Goal: Transaction & Acquisition: Purchase product/service

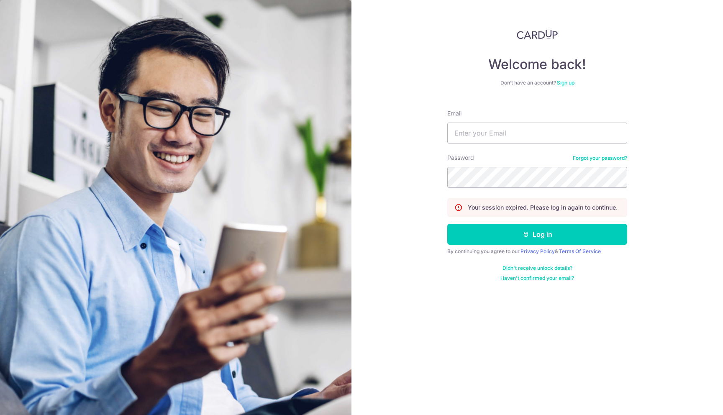
click at [516, 143] on form "Email Password Forgot your password? Your session expired. Please log in again …" at bounding box center [537, 192] width 180 height 179
click at [521, 135] on input "Email" at bounding box center [537, 133] width 180 height 21
type input "[EMAIL_ADDRESS][DOMAIN_NAME]"
click at [495, 236] on button "Log in" at bounding box center [537, 234] width 180 height 21
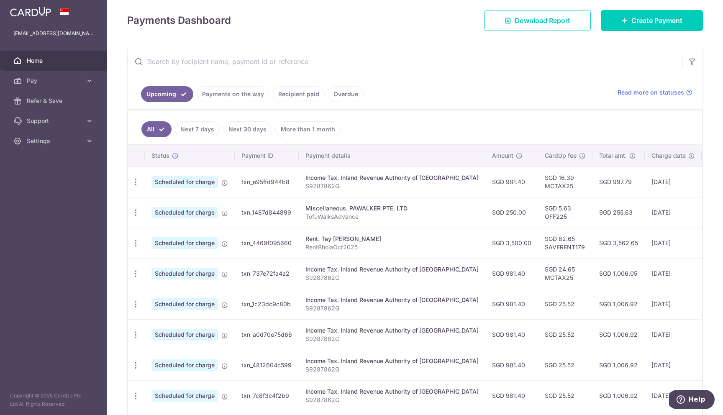
scroll to position [120, 0]
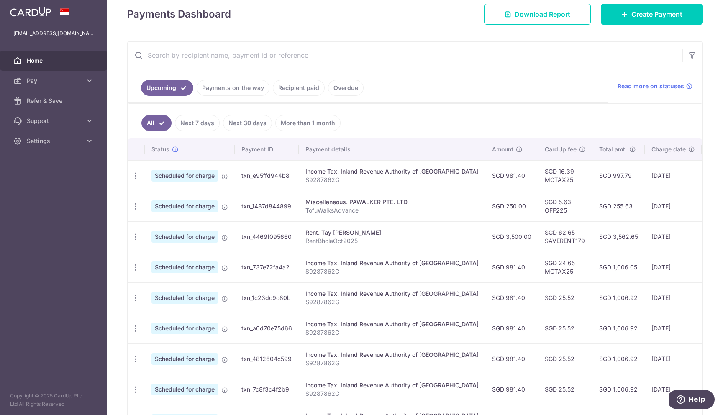
click at [227, 91] on link "Payments on the way" at bounding box center [233, 88] width 73 height 16
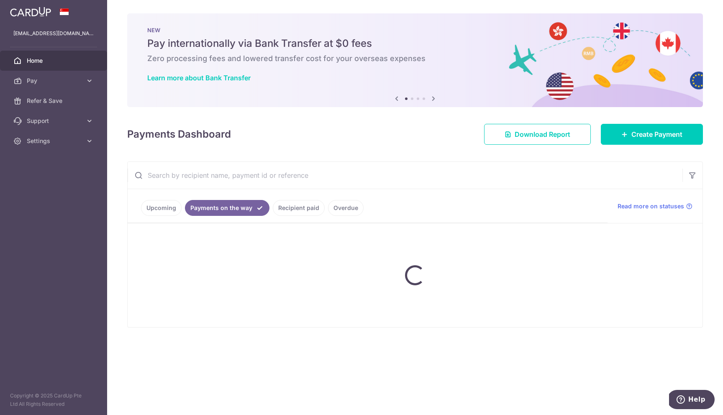
scroll to position [0, 0]
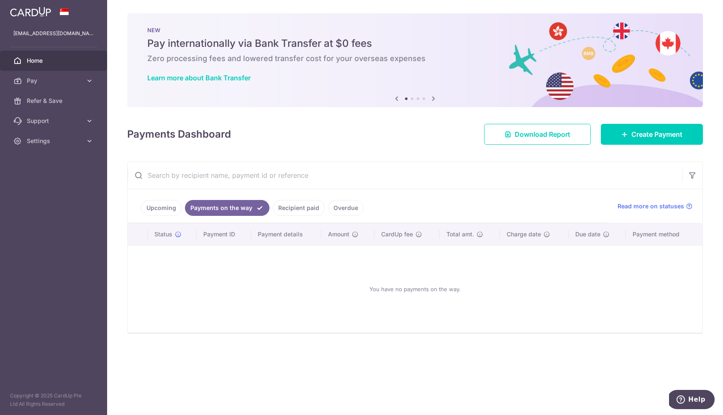
click at [282, 206] on link "Recipient paid" at bounding box center [299, 208] width 52 height 16
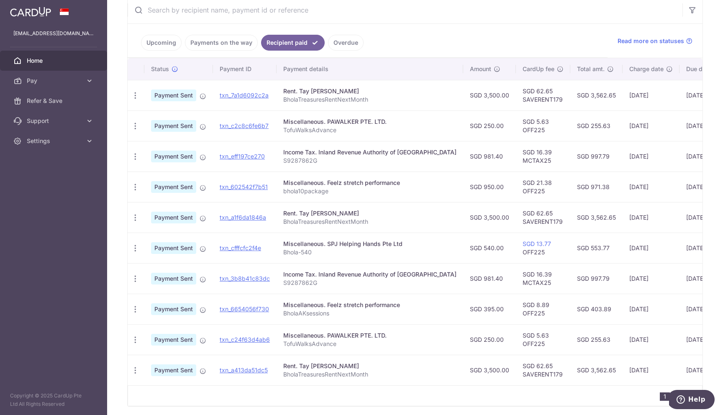
scroll to position [150, 0]
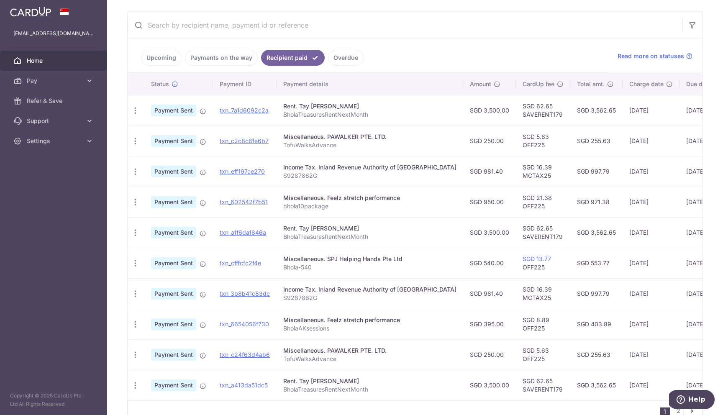
click at [338, 57] on link "Overdue" at bounding box center [346, 58] width 36 height 16
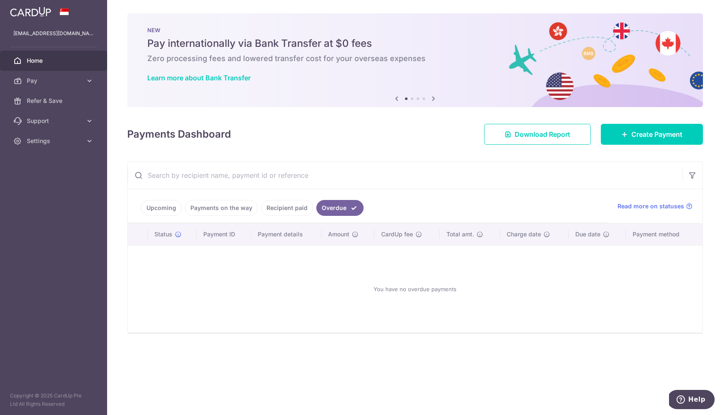
click at [230, 203] on link "Payments on the way" at bounding box center [221, 208] width 73 height 16
click at [169, 210] on link "Upcoming" at bounding box center [161, 208] width 41 height 16
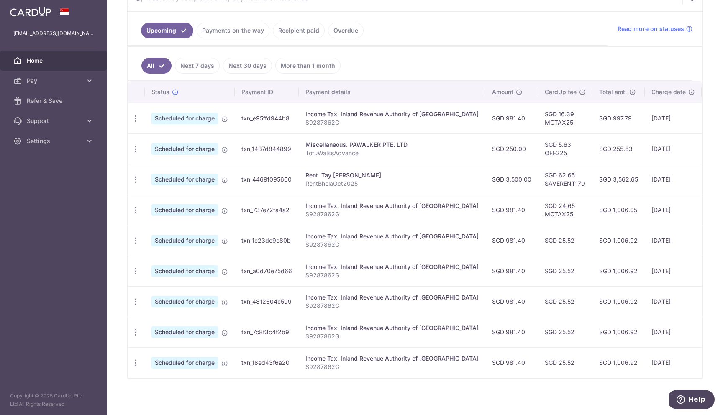
scroll to position [181, 0]
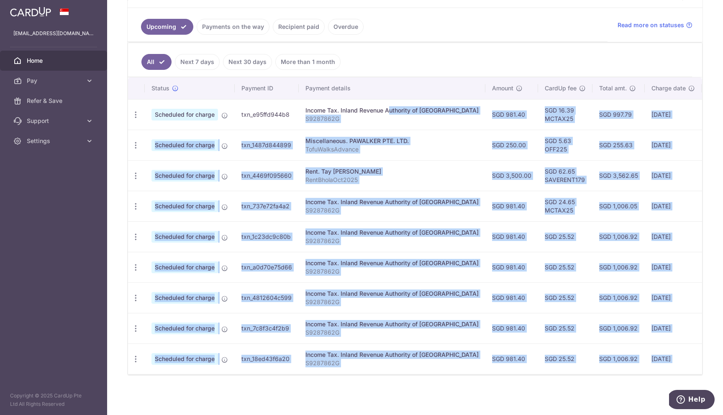
drag, startPoint x: 360, startPoint y: 112, endPoint x: 352, endPoint y: 382, distance: 270.3
click at [352, 382] on div "× Pause Schedule Pause all future payments in this series Pause just this one p…" at bounding box center [415, 207] width 616 height 415
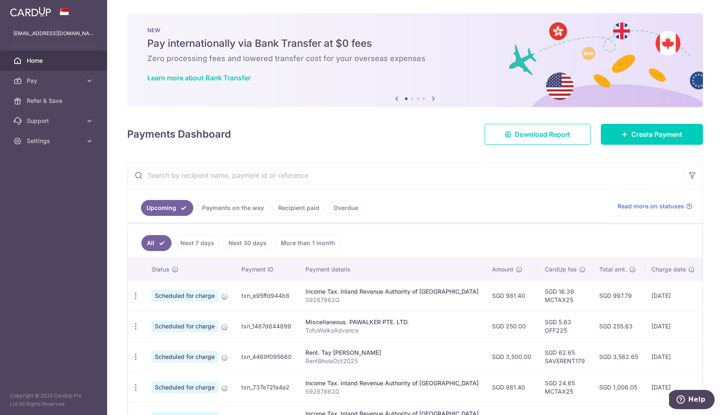
scroll to position [48, 0]
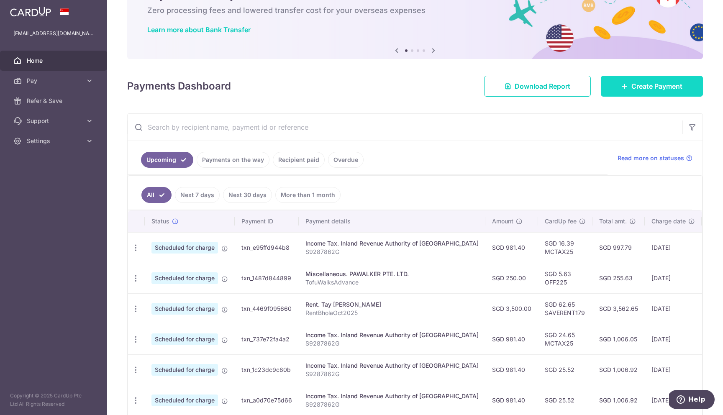
click at [676, 86] on span "Create Payment" at bounding box center [656, 86] width 51 height 10
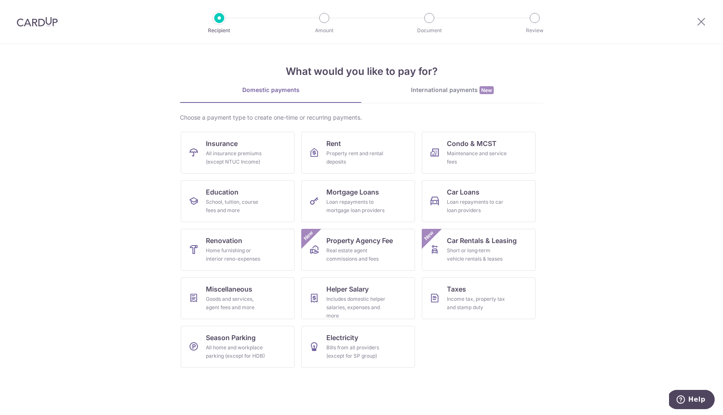
click at [28, 19] on img at bounding box center [37, 22] width 41 height 10
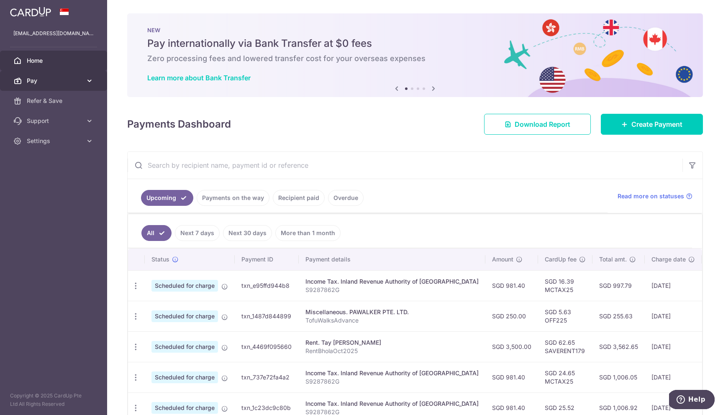
click at [85, 82] on link "Pay" at bounding box center [53, 81] width 107 height 20
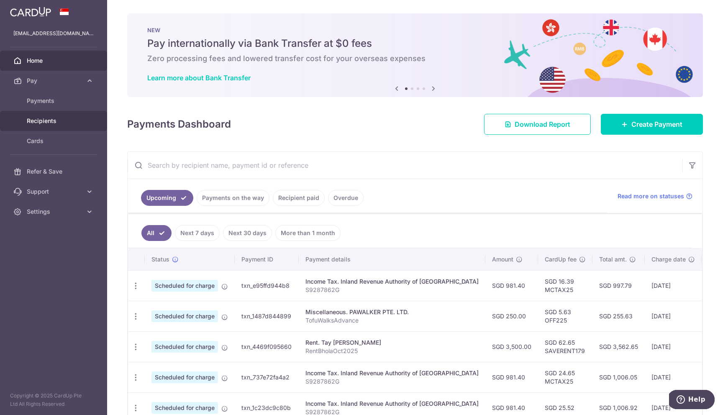
click at [64, 119] on span "Recipients" at bounding box center [54, 121] width 55 height 8
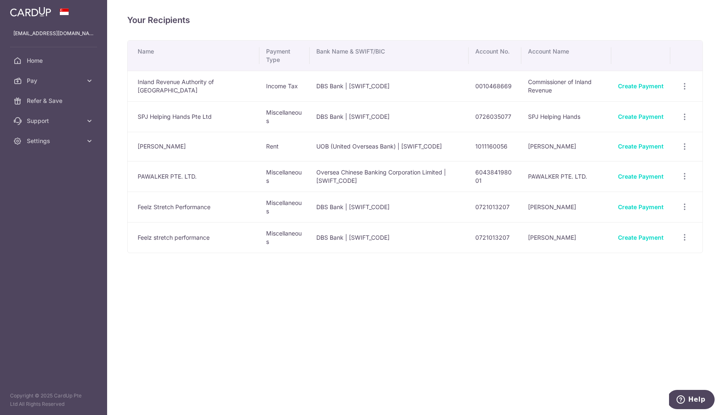
click at [651, 110] on td "Create Payment" at bounding box center [640, 116] width 59 height 31
click at [657, 117] on link "Create Payment" at bounding box center [641, 116] width 46 height 7
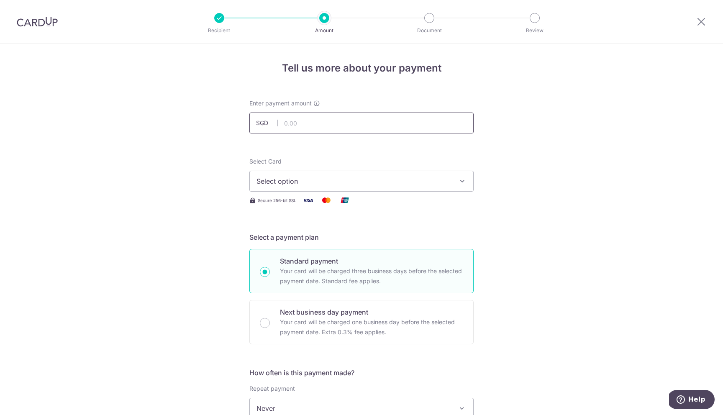
click at [340, 115] on input "text" at bounding box center [361, 123] width 224 height 21
type input "540.00"
click at [407, 186] on span "Select option" at bounding box center [353, 181] width 195 height 10
click at [409, 230] on li "Your Cards" at bounding box center [361, 221] width 223 height 19
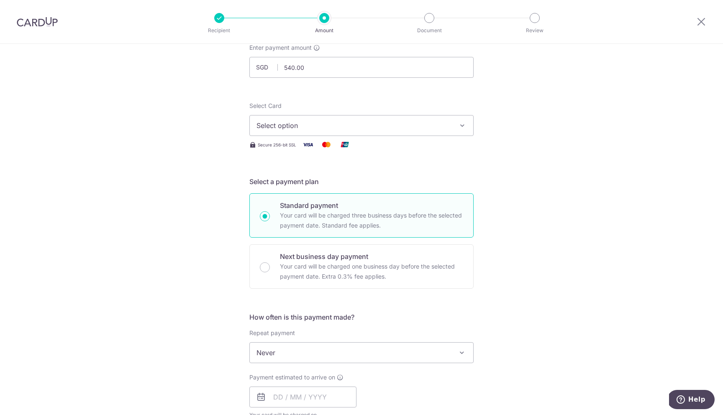
scroll to position [72, 0]
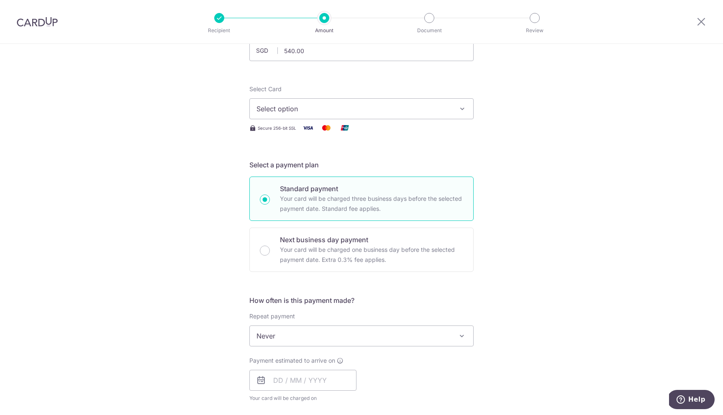
click at [449, 110] on span "Select option" at bounding box center [353, 109] width 195 height 10
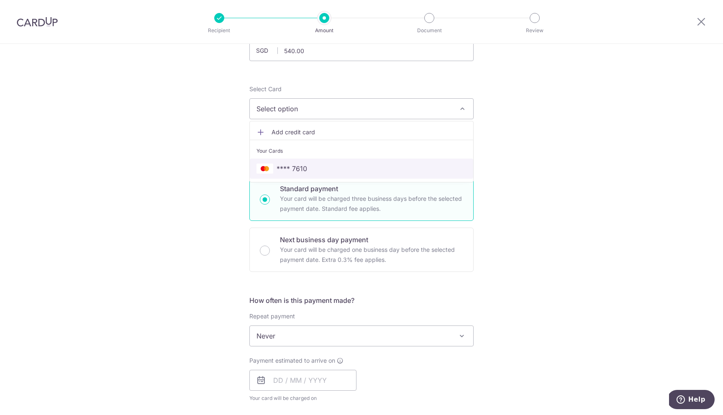
click at [433, 164] on span "**** 7610" at bounding box center [361, 169] width 210 height 10
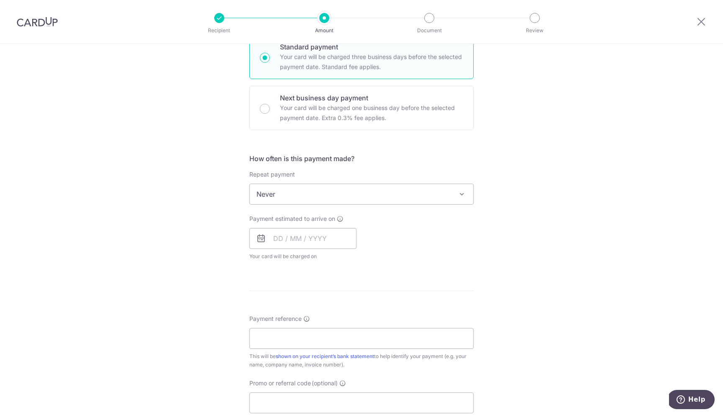
scroll to position [216, 0]
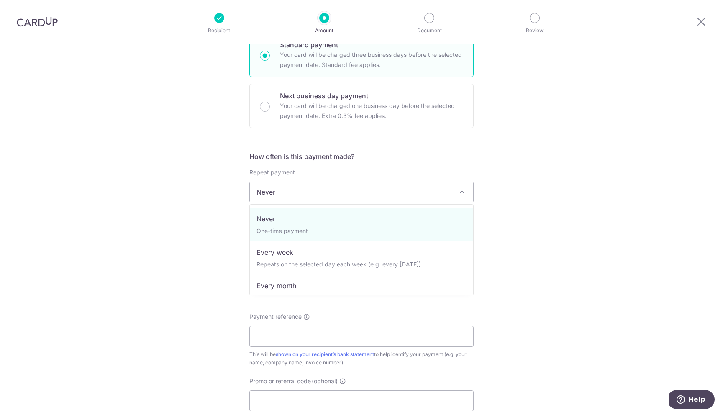
click at [376, 186] on span "Never" at bounding box center [361, 192] width 223 height 20
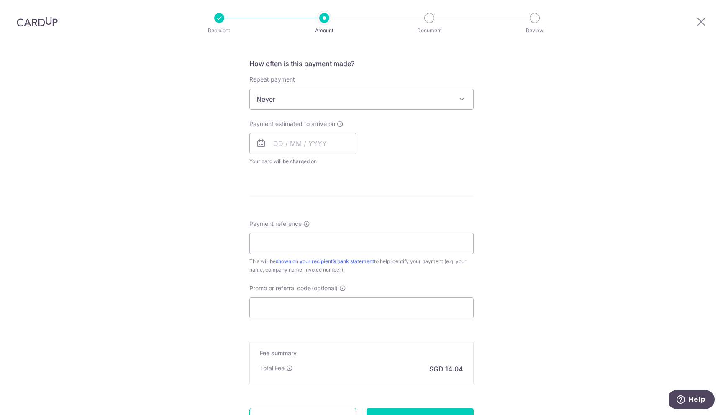
scroll to position [312, 0]
click at [267, 146] on input "text" at bounding box center [302, 140] width 107 height 21
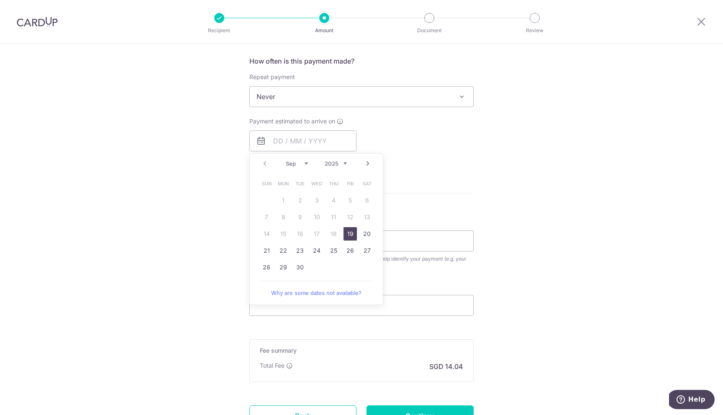
click at [344, 230] on link "19" at bounding box center [349, 233] width 13 height 13
type input "[DATE]"
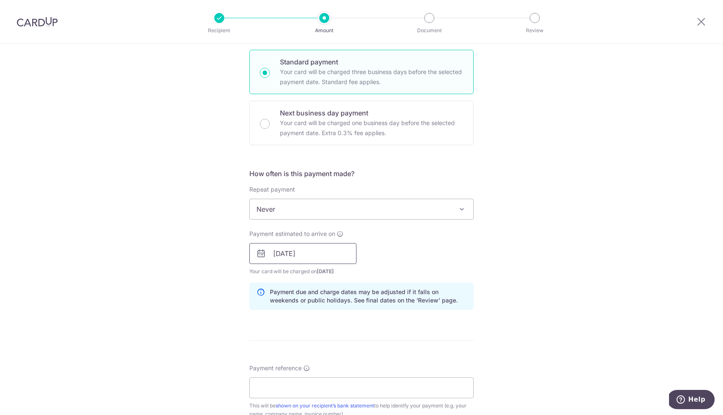
scroll to position [192, 0]
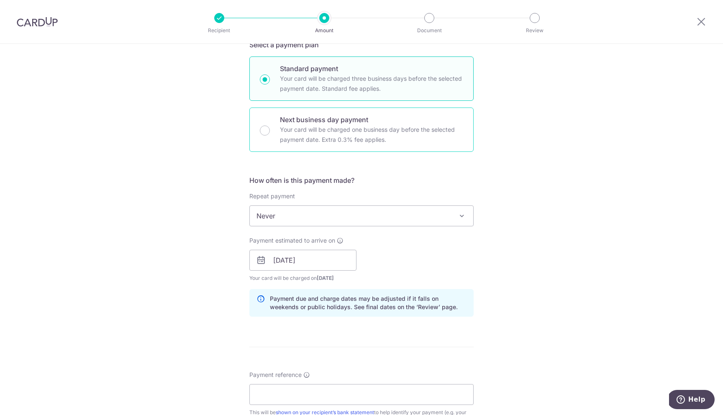
click at [343, 128] on p "Your card will be charged one business day before the selected payment date. Ex…" at bounding box center [371, 135] width 183 height 20
click at [270, 128] on input "Next business day payment Your card will be charged one business day before the…" at bounding box center [265, 130] width 10 height 10
radio input "false"
radio input "true"
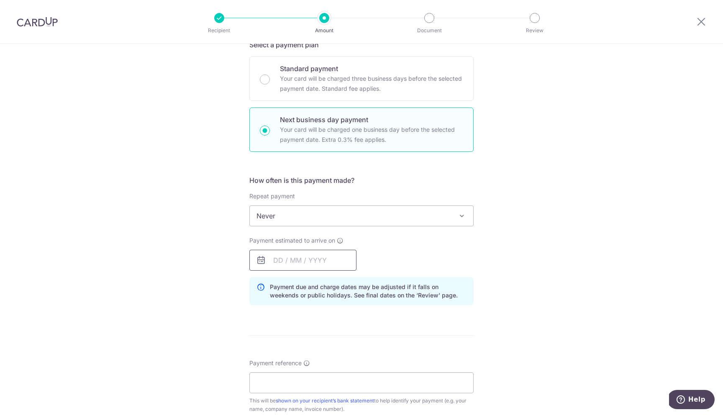
click at [310, 253] on input "text" at bounding box center [302, 260] width 107 height 21
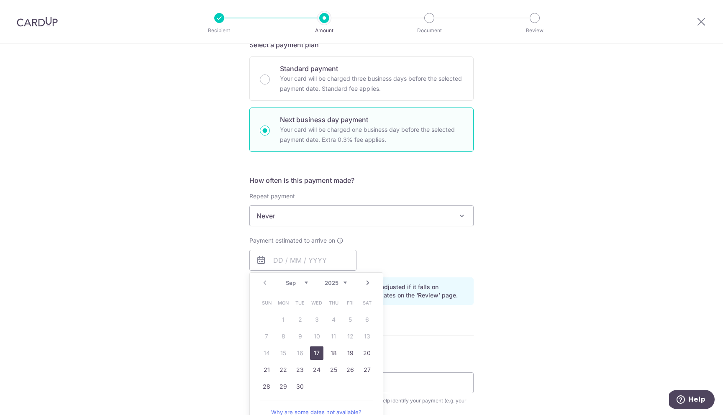
click at [317, 356] on link "17" at bounding box center [316, 352] width 13 height 13
type input "[DATE]"
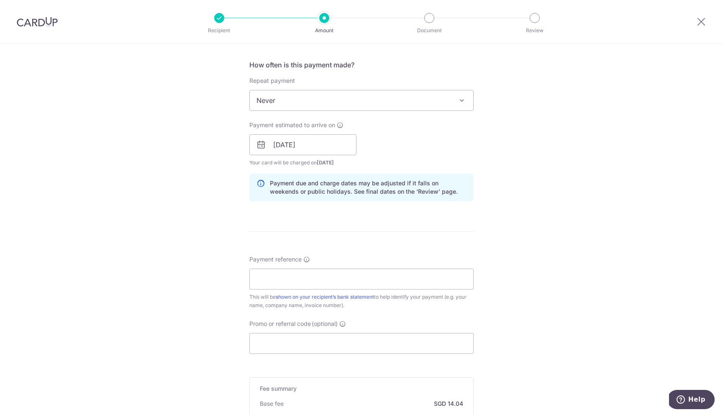
scroll to position [420, 0]
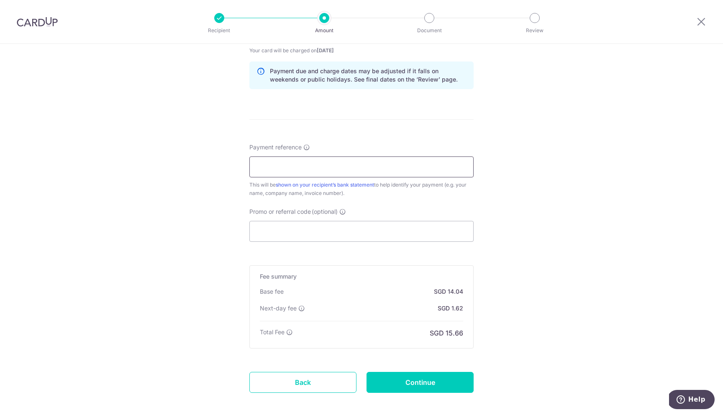
click at [399, 170] on input "Payment reference" at bounding box center [361, 166] width 224 height 21
click at [279, 168] on input "bhola10package" at bounding box center [361, 166] width 224 height 21
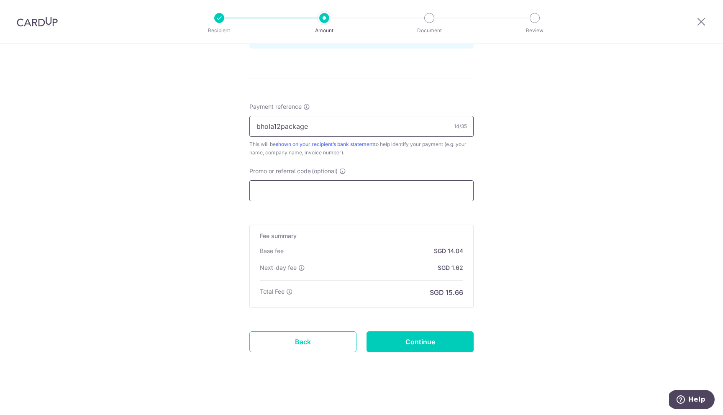
scroll to position [460, 0]
type input "bhola12package"
click at [310, 190] on input "Promo or referral code (optional)" at bounding box center [361, 191] width 224 height 21
paste input "OFF225"
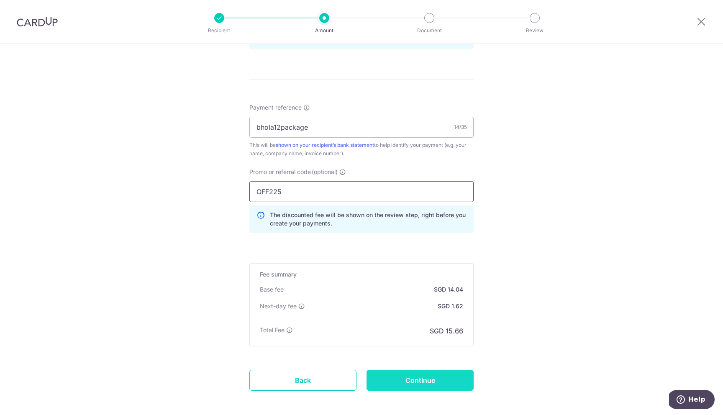
type input "OFF225"
click at [421, 376] on input "Continue" at bounding box center [419, 380] width 107 height 21
type input "Create Schedule"
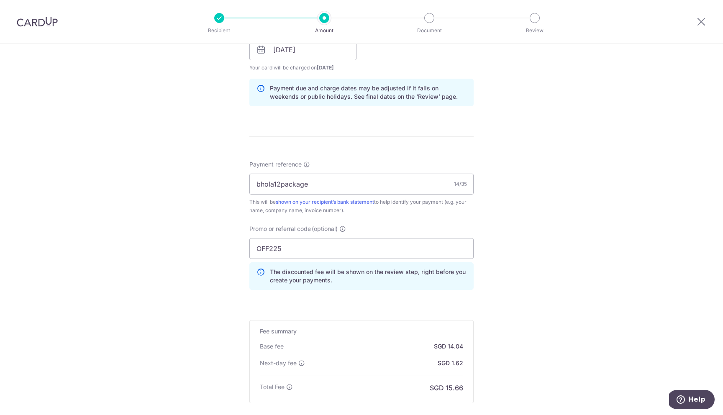
scroll to position [498, 0]
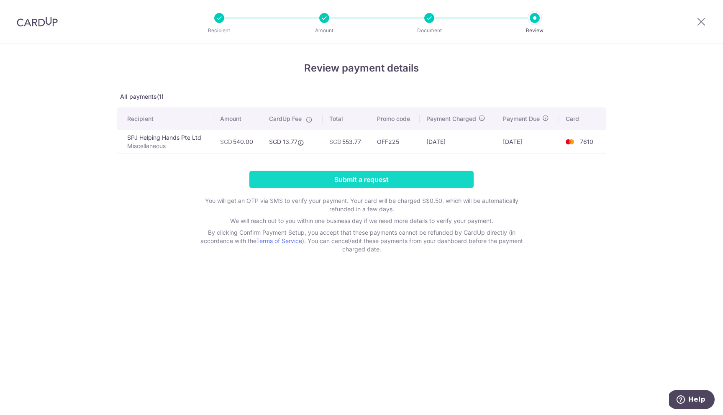
click at [437, 179] on input "Submit a request" at bounding box center [361, 180] width 224 height 18
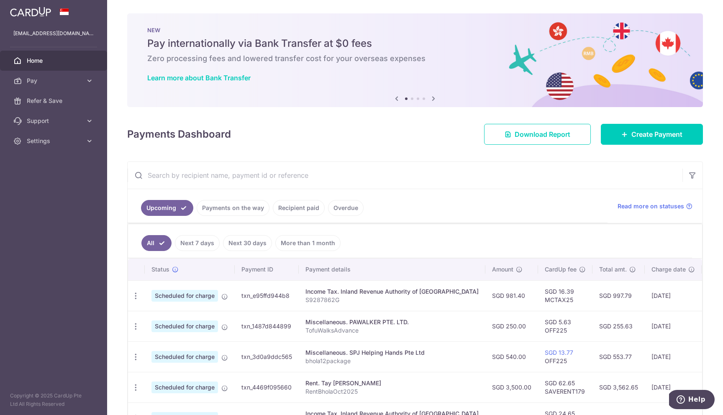
click at [212, 212] on link "Payments on the way" at bounding box center [233, 208] width 73 height 16
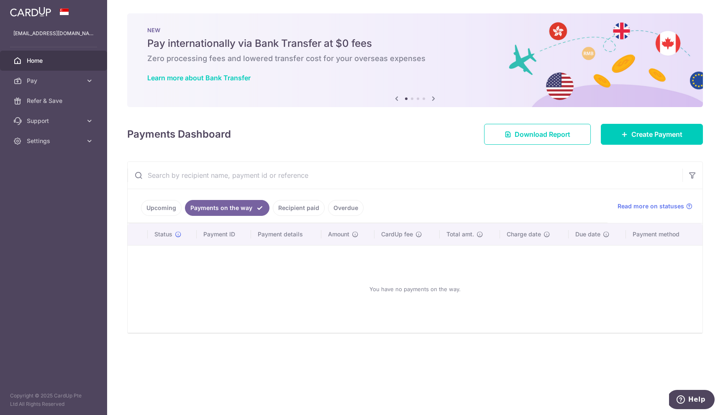
click at [292, 209] on link "Recipient paid" at bounding box center [299, 208] width 52 height 16
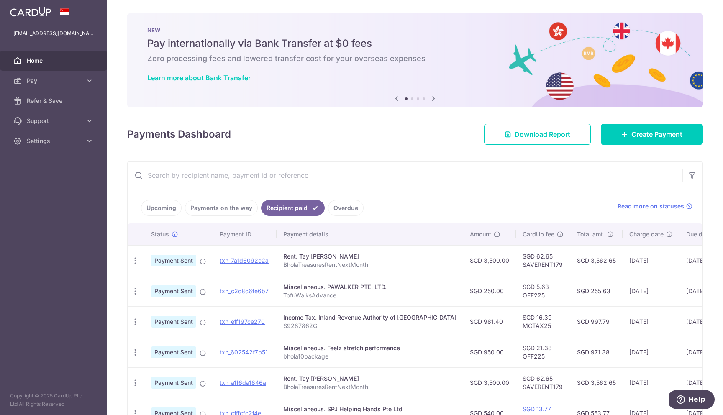
click at [348, 207] on link "Overdue" at bounding box center [346, 208] width 36 height 16
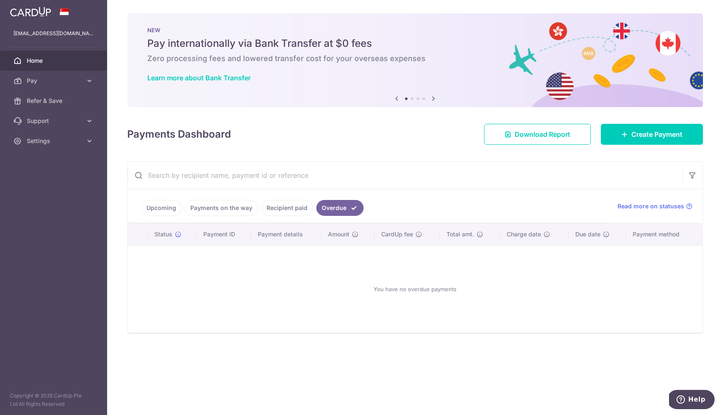
click at [277, 203] on link "Recipient paid" at bounding box center [287, 208] width 52 height 16
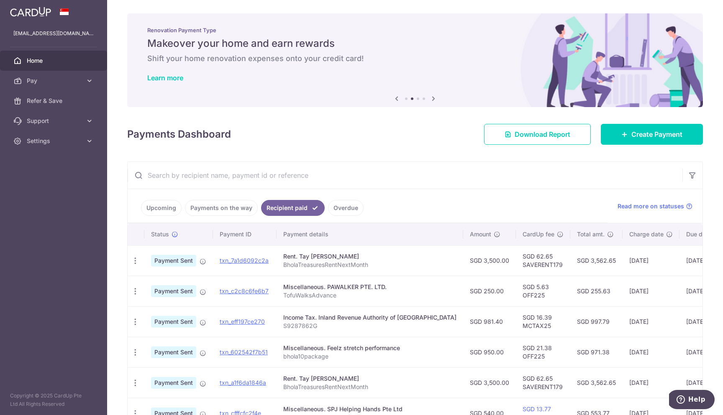
click at [148, 207] on link "Upcoming" at bounding box center [161, 208] width 41 height 16
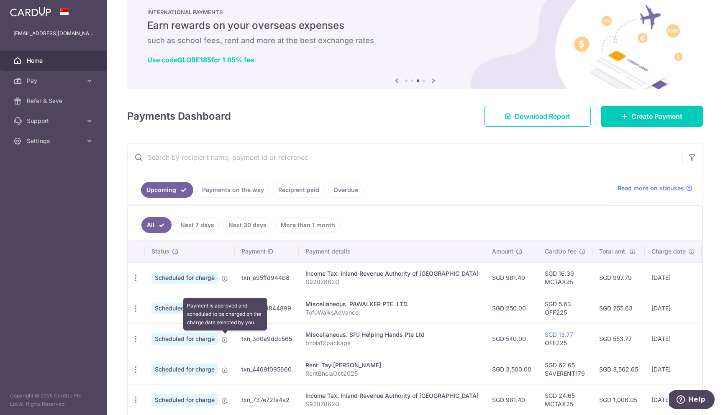
click at [226, 339] on icon at bounding box center [224, 339] width 7 height 7
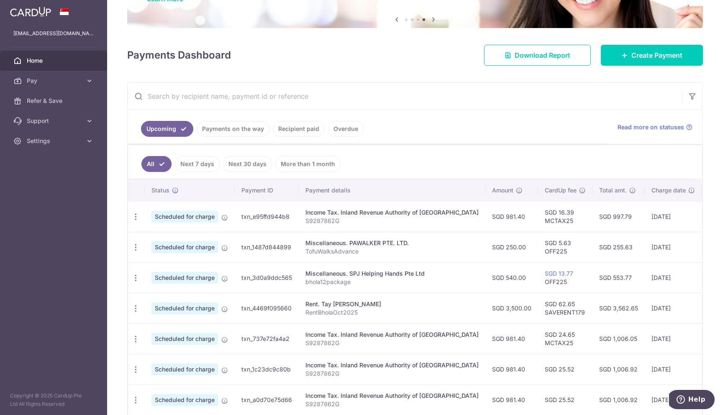
scroll to position [80, 0]
click at [592, 306] on td "SGD 3,562.65" at bounding box center [618, 307] width 52 height 31
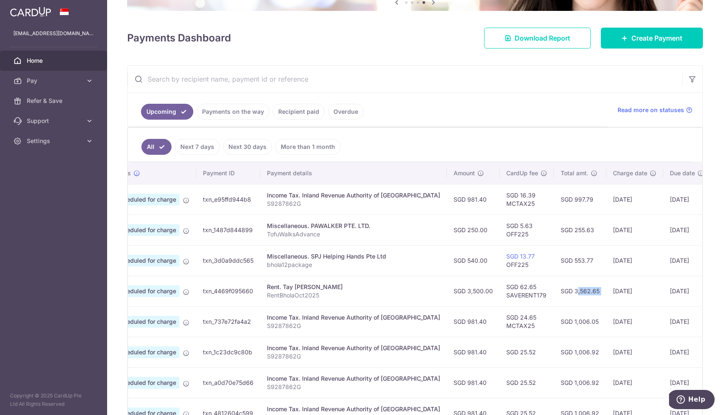
scroll to position [0, 39]
click at [300, 294] on p "RentBholaOct2025" at bounding box center [352, 295] width 173 height 8
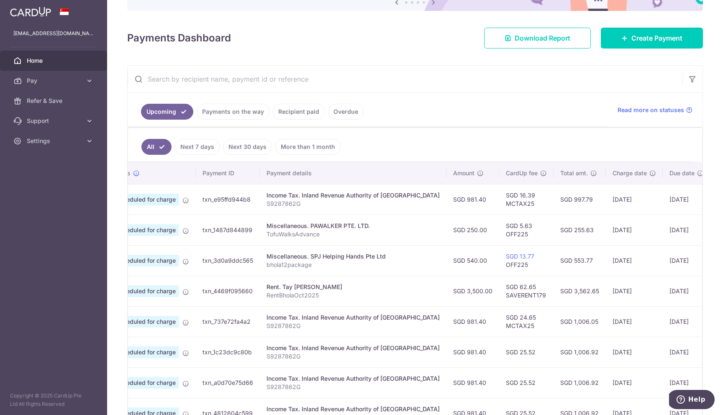
click at [234, 113] on link "Payments on the way" at bounding box center [233, 112] width 73 height 16
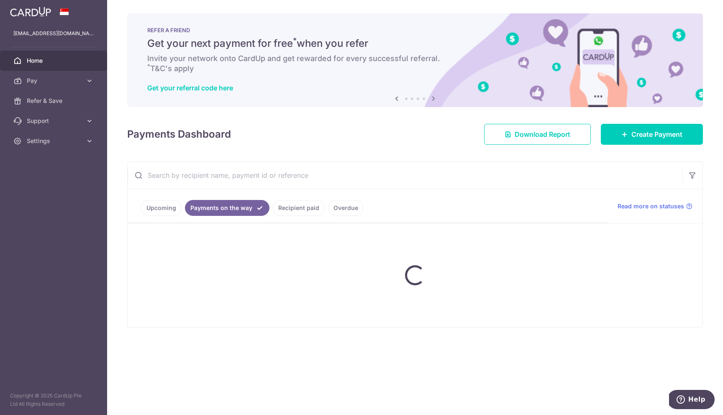
scroll to position [0, 0]
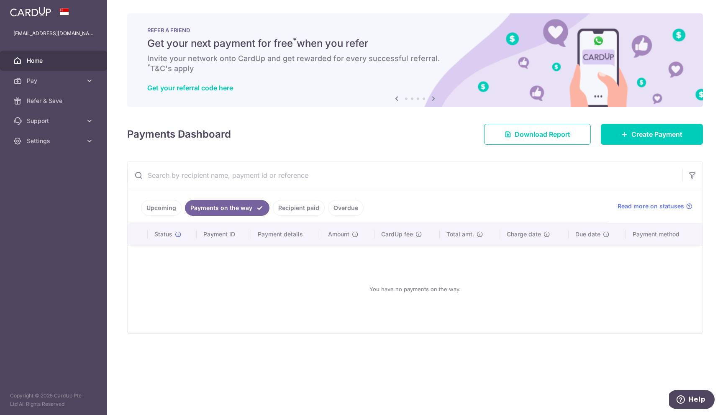
click at [299, 207] on link "Recipient paid" at bounding box center [299, 208] width 52 height 16
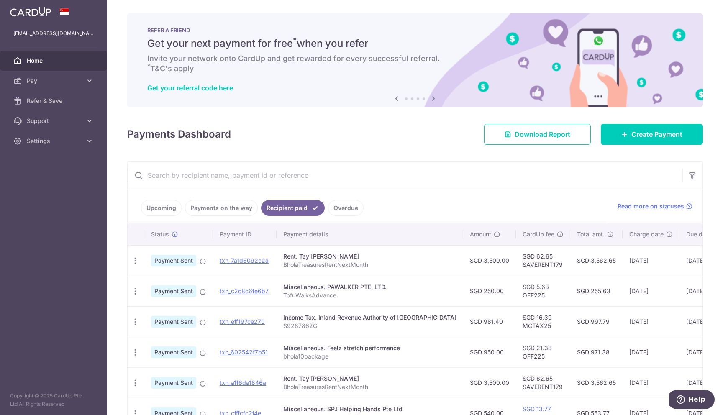
click at [156, 213] on link "Upcoming" at bounding box center [161, 208] width 41 height 16
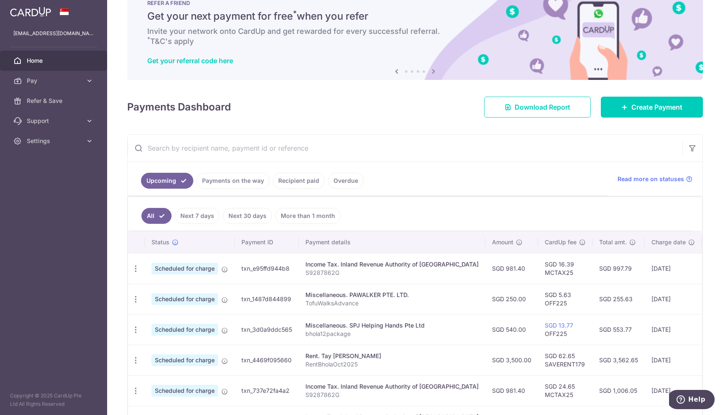
scroll to position [30, 0]
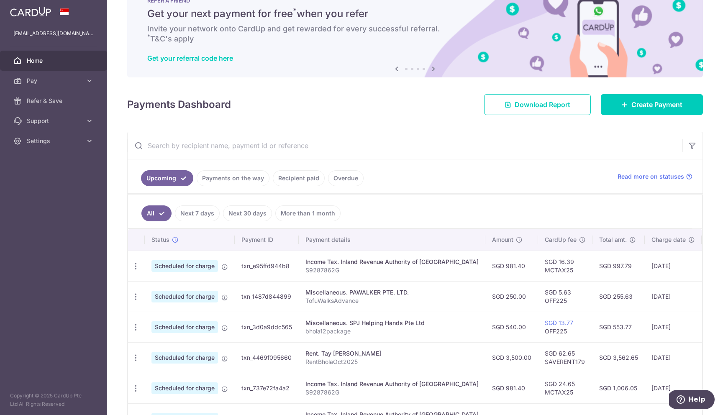
click at [324, 322] on div "Miscellaneous. SPJ Helping Hands Pte Ltd" at bounding box center [391, 323] width 173 height 8
click at [326, 358] on p "RentBholaOct2025" at bounding box center [391, 362] width 173 height 8
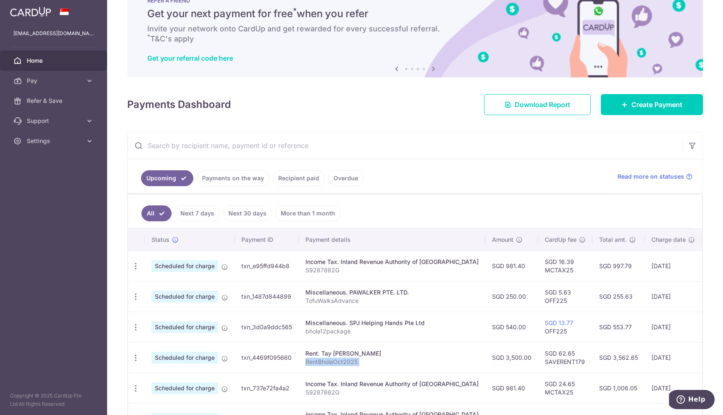
click at [326, 358] on p "RentBholaOct2025" at bounding box center [391, 362] width 173 height 8
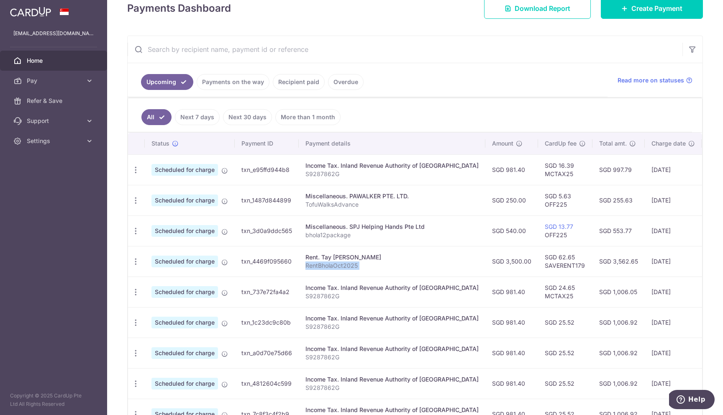
scroll to position [125, 0]
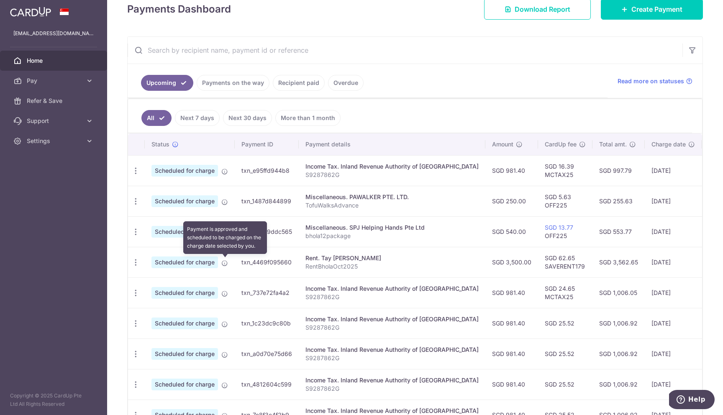
click at [226, 261] on icon at bounding box center [224, 263] width 7 height 7
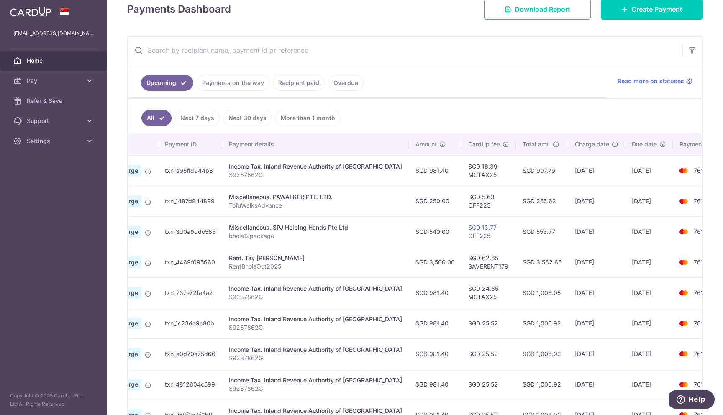
click at [630, 261] on td "26/09/2025" at bounding box center [649, 262] width 48 height 31
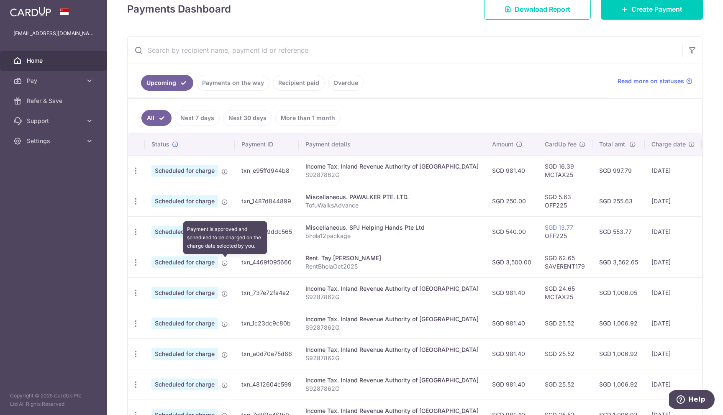
click at [224, 263] on icon at bounding box center [224, 263] width 7 height 7
click at [190, 263] on span "Scheduled for charge" at bounding box center [184, 262] width 66 height 12
click at [345, 264] on p "RentBholaOct2025" at bounding box center [391, 266] width 173 height 8
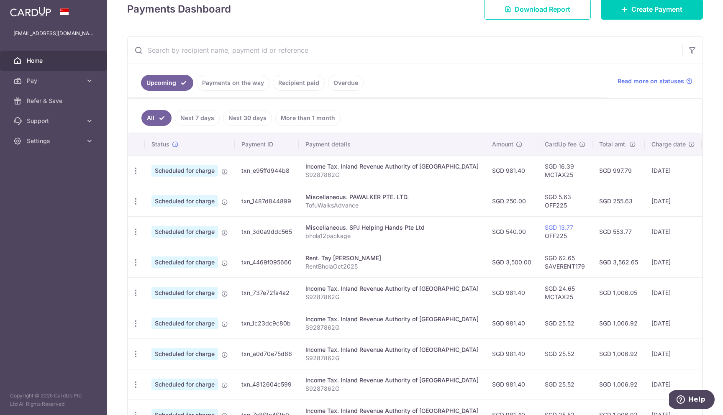
click at [426, 258] on div "Rent. Tay Tze Chao" at bounding box center [391, 258] width 173 height 8
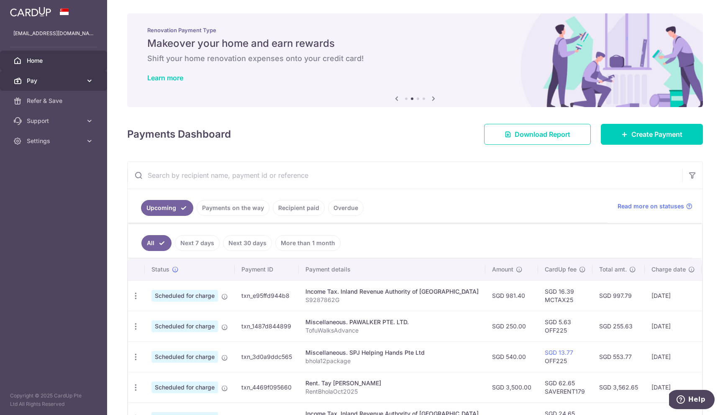
click at [92, 84] on icon at bounding box center [89, 81] width 8 height 8
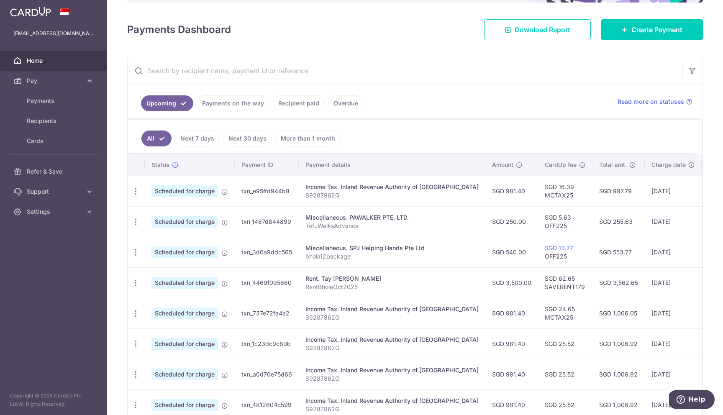
scroll to position [108, 0]
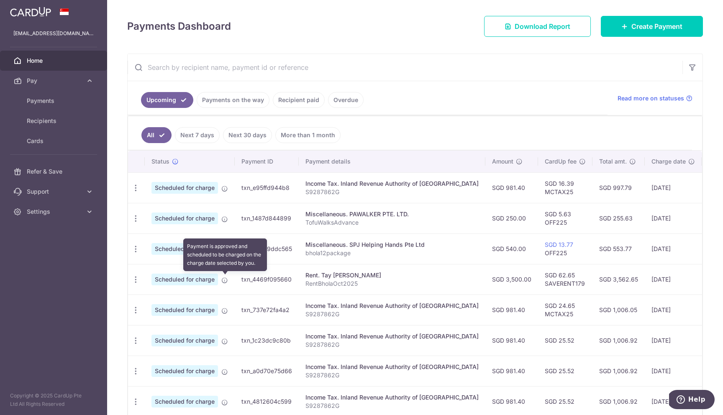
click at [226, 280] on icon at bounding box center [224, 280] width 7 height 7
click at [136, 279] on icon "button" at bounding box center [135, 279] width 9 height 9
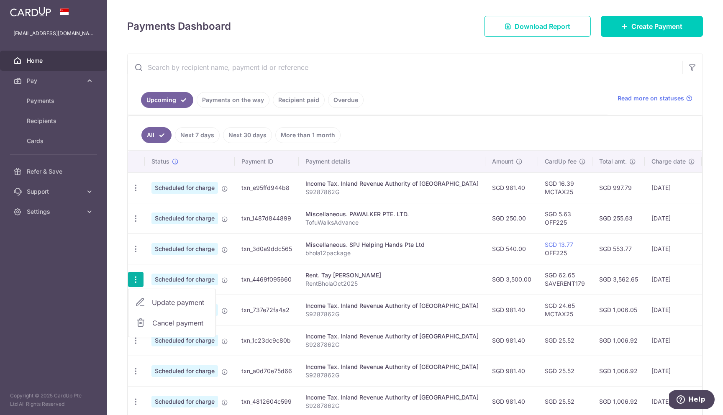
click at [149, 301] on link "Update payment" at bounding box center [171, 302] width 87 height 20
radio input "true"
type input "3,500.00"
type input "26/09/2025"
type input "RentBholaOct2025"
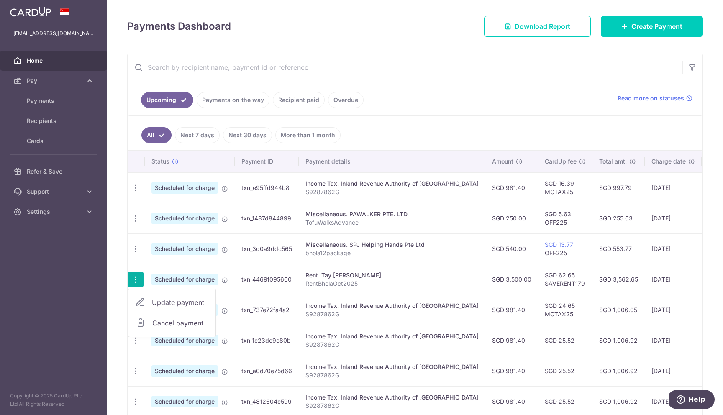
type input "SAVERENT179"
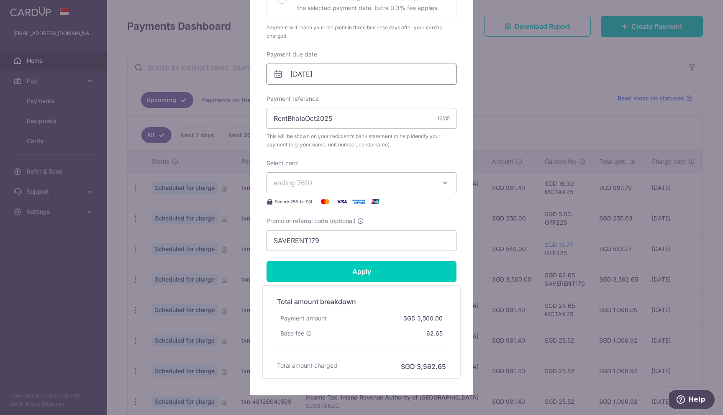
scroll to position [230, 0]
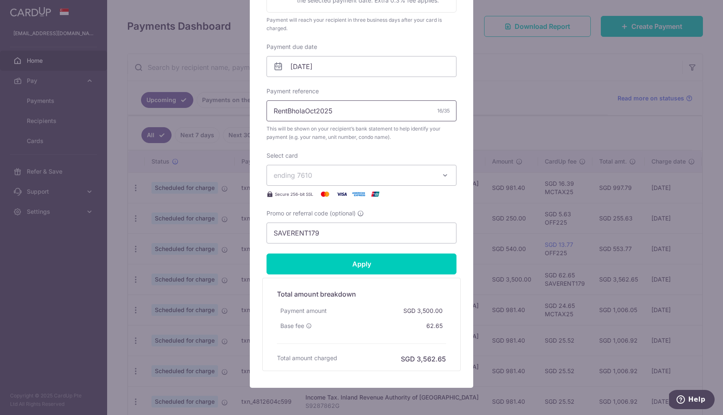
click at [305, 110] on input "RentBholaOct2025" at bounding box center [361, 110] width 190 height 21
click at [347, 109] on input "RentBholaOct2025" at bounding box center [361, 110] width 190 height 21
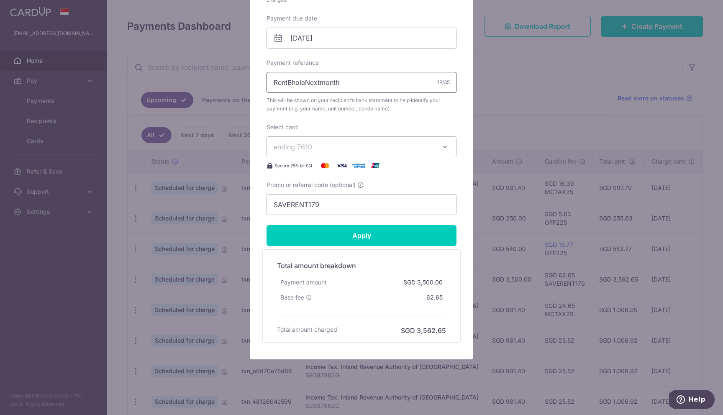
scroll to position [259, 0]
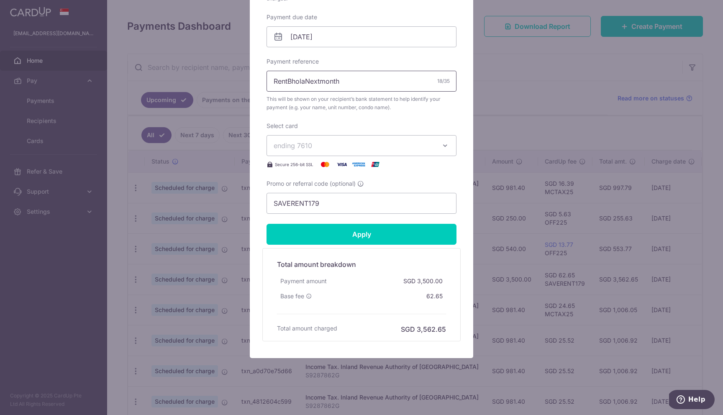
type input "RentBholaNextmonth"
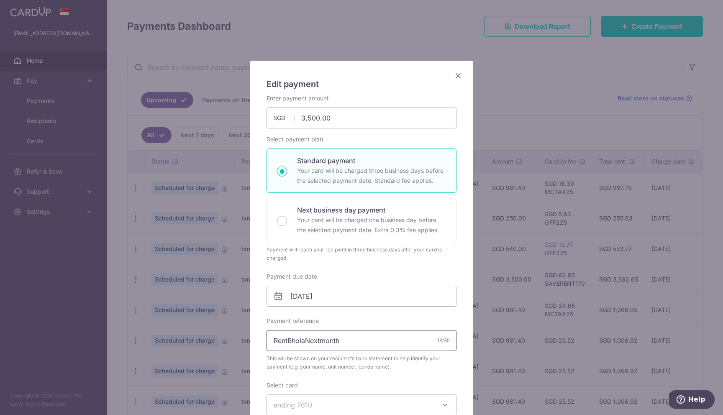
scroll to position [15, 0]
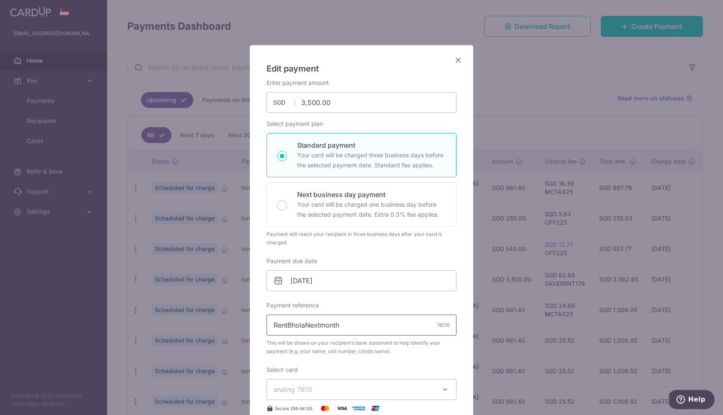
click at [320, 323] on input "RentBholaNextmonth" at bounding box center [361, 325] width 190 height 21
click at [459, 60] on icon "Close" at bounding box center [458, 60] width 10 height 10
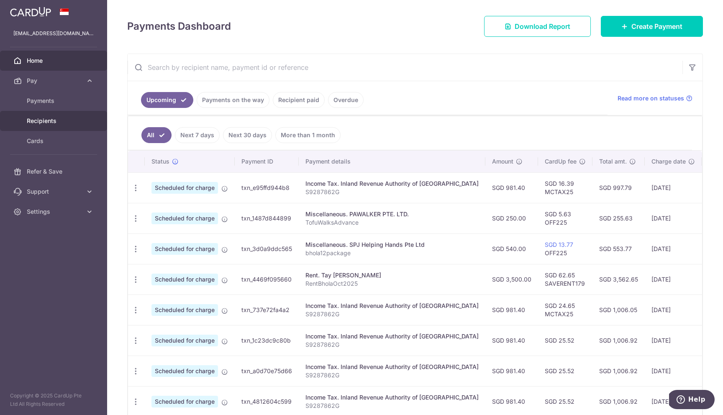
click at [48, 121] on span "Recipients" at bounding box center [54, 121] width 55 height 8
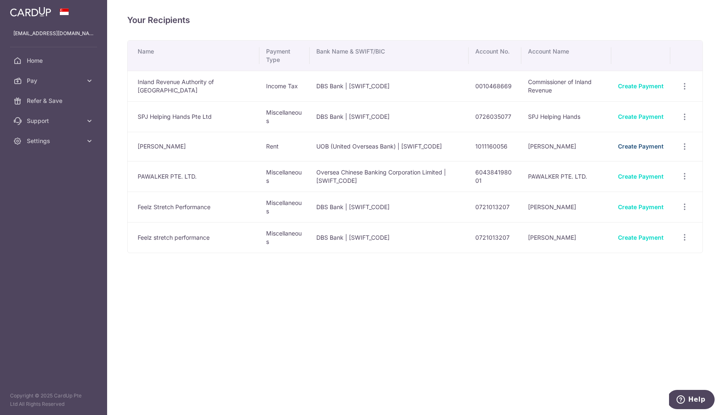
click at [639, 145] on link "Create Payment" at bounding box center [641, 146] width 46 height 7
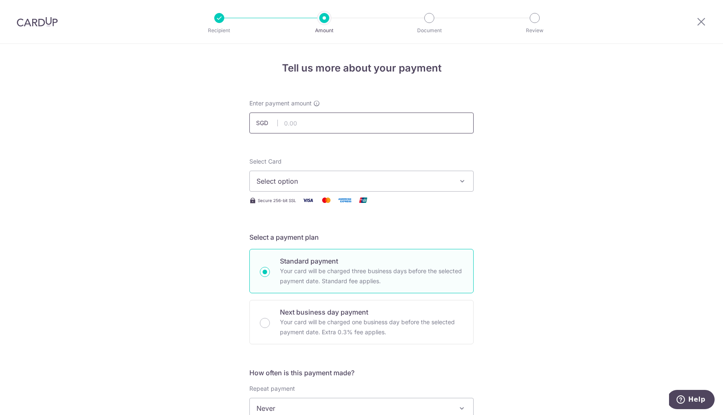
click at [373, 128] on input "text" at bounding box center [361, 123] width 224 height 21
type input "3,500.00"
click at [348, 184] on span "Select option" at bounding box center [353, 181] width 195 height 10
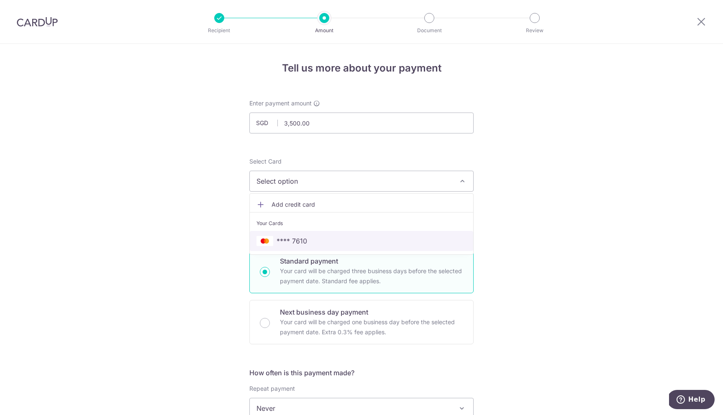
click at [344, 245] on span "**** 7610" at bounding box center [361, 241] width 210 height 10
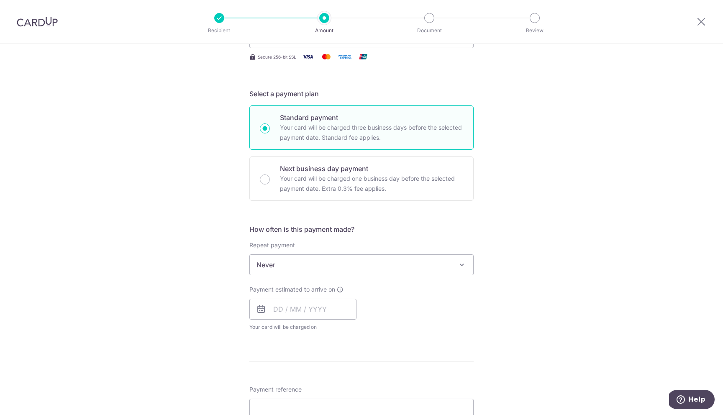
scroll to position [146, 0]
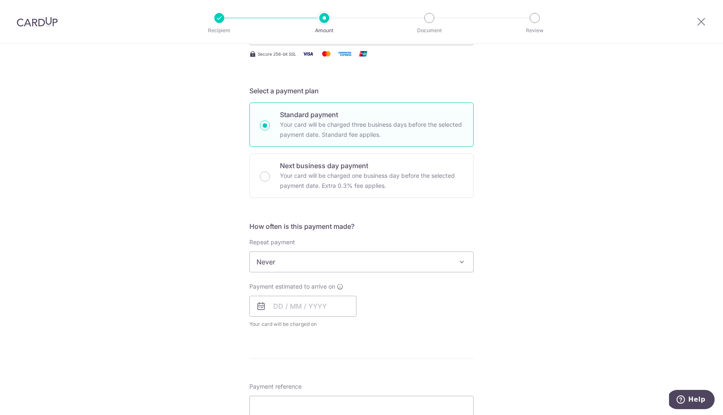
click at [350, 265] on span "Never" at bounding box center [361, 262] width 223 height 20
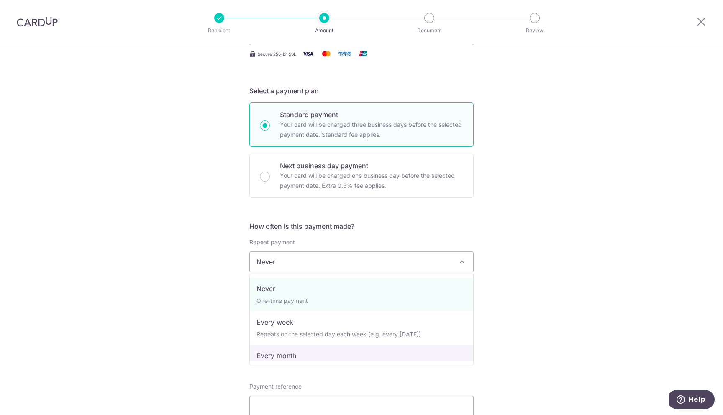
select select "3"
type input "[DATE]"
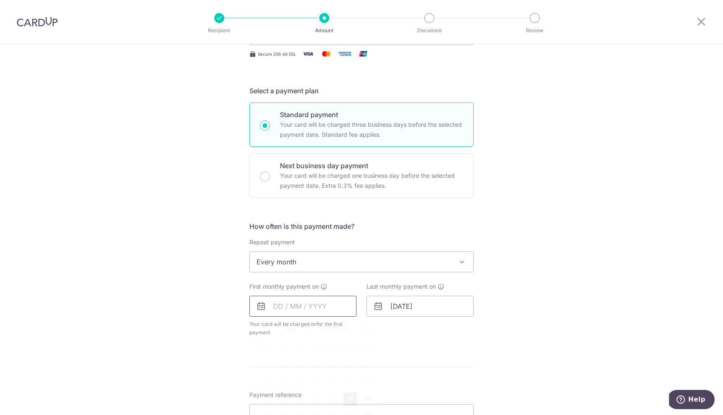
click at [297, 304] on input "text" at bounding box center [302, 306] width 107 height 21
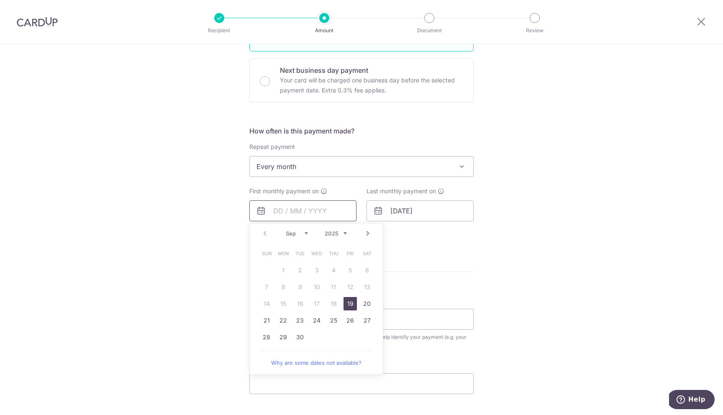
scroll to position [240, 0]
click at [486, 249] on div "Tell us more about your payment Enter payment amount SGD 3,500.00 3500.00 Selec…" at bounding box center [361, 185] width 723 height 765
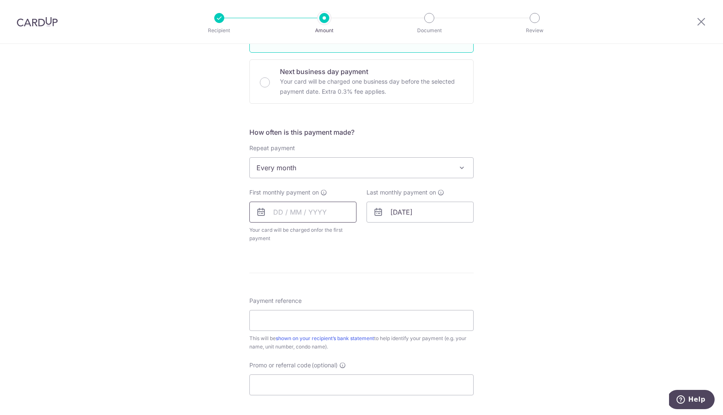
click at [319, 209] on input "text" at bounding box center [302, 212] width 107 height 21
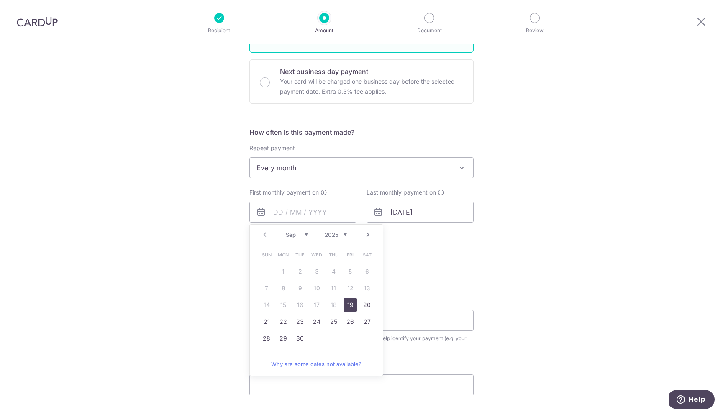
click at [368, 236] on link "Next" at bounding box center [368, 235] width 10 height 10
click at [315, 322] on link "22" at bounding box center [316, 321] width 13 height 13
type input "[DATE]"
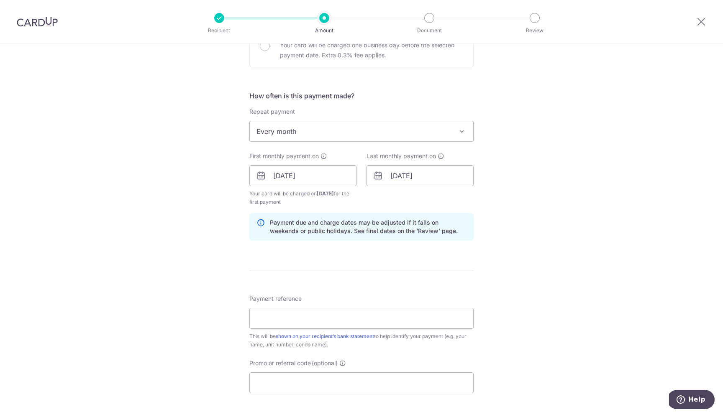
scroll to position [277, 0]
click at [410, 178] on input "22/10/2025" at bounding box center [419, 175] width 107 height 21
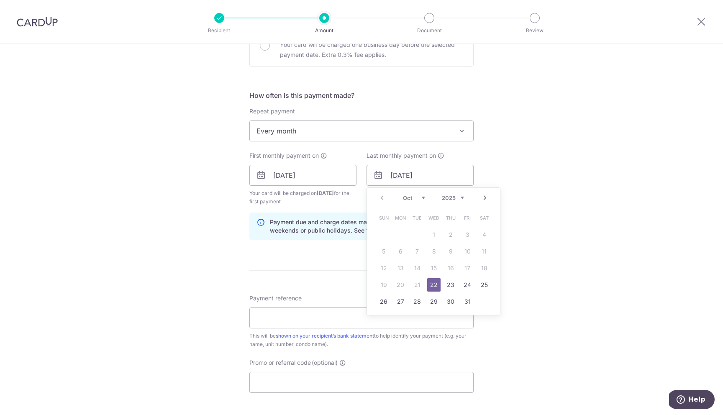
click at [485, 197] on link "Next" at bounding box center [485, 198] width 10 height 10
click at [402, 287] on link "22" at bounding box center [400, 284] width 13 height 13
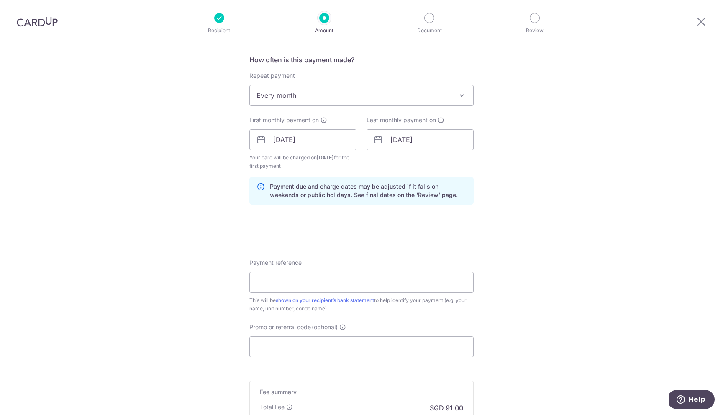
scroll to position [326, 0]
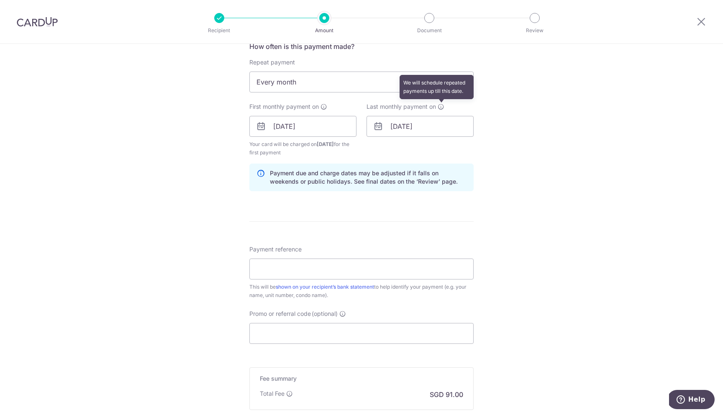
click at [441, 105] on icon at bounding box center [440, 106] width 7 height 7
click at [435, 123] on input "22/12/2025" at bounding box center [419, 126] width 107 height 21
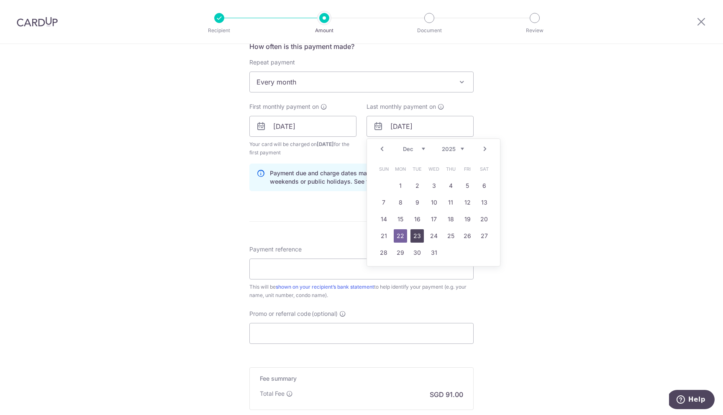
click at [417, 234] on link "23" at bounding box center [416, 235] width 13 height 13
type input "23/12/2025"
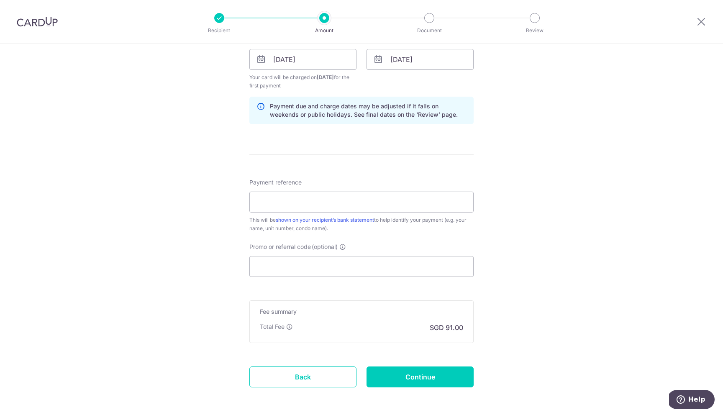
scroll to position [401, 0]
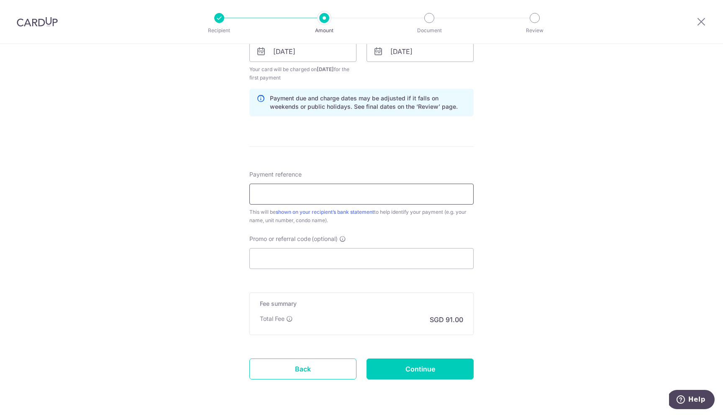
click at [440, 200] on input "Payment reference" at bounding box center [361, 194] width 224 height 21
paste input "RentBholaNextmonth"
type input "RentBholaNextmonth"
click at [322, 258] on input "Promo or referral code (optional)" at bounding box center [361, 258] width 224 height 21
click at [311, 260] on input "Promo or referral code (optional)" at bounding box center [361, 258] width 224 height 21
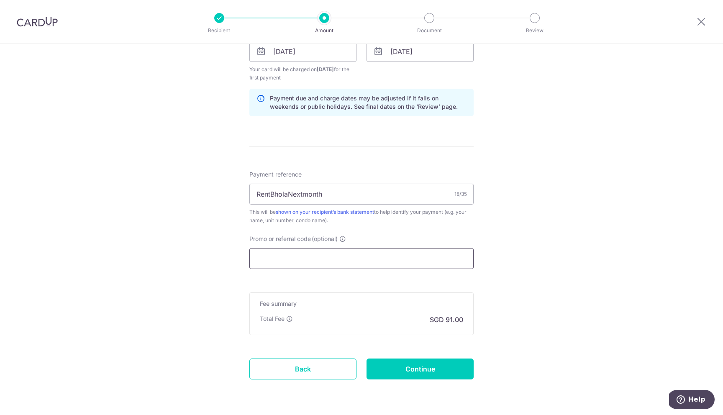
paste input "SAVERENT179"
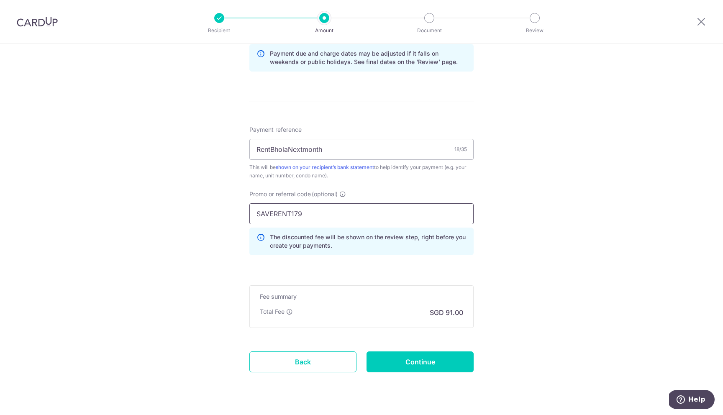
scroll to position [466, 0]
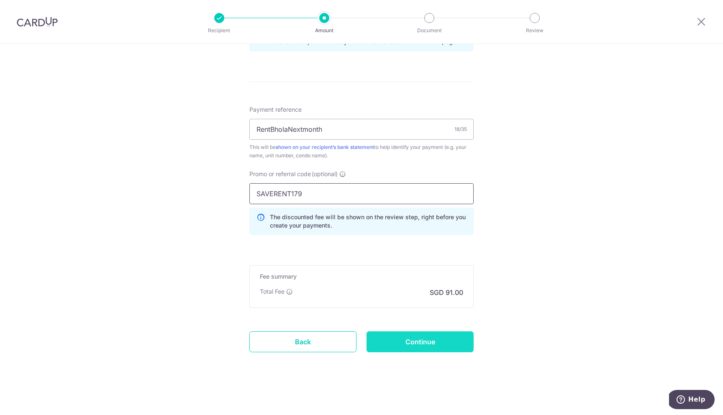
type input "SAVERENT179"
click at [396, 347] on input "Continue" at bounding box center [419, 341] width 107 height 21
type input "Create Schedule"
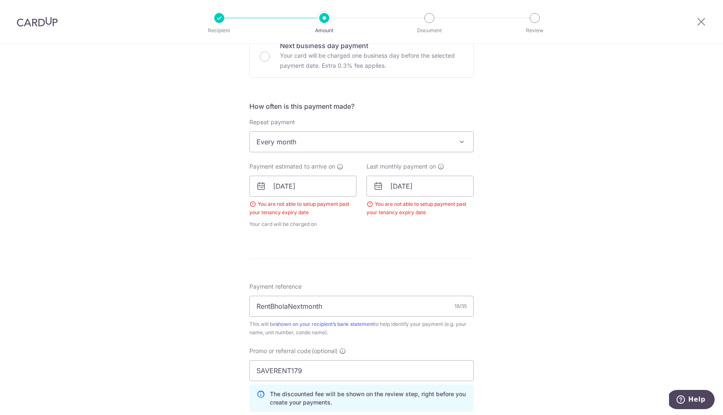
scroll to position [261, 0]
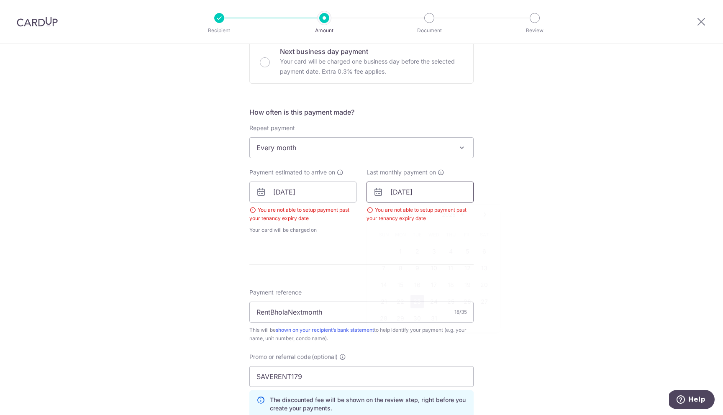
click at [435, 189] on input "[DATE]" at bounding box center [419, 192] width 107 height 21
click at [461, 214] on select "2025 2026 2027 2028 2029 2030 2031 2032 2033 2034 2035" at bounding box center [453, 214] width 22 height 7
click at [541, 192] on div "Tell us more about your payment Enter payment amount SGD 3,500.00 3500.00 Selec…" at bounding box center [361, 190] width 723 height 814
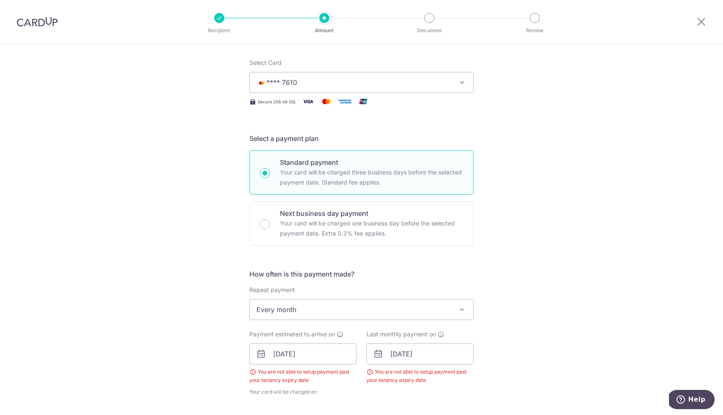
scroll to position [0, 0]
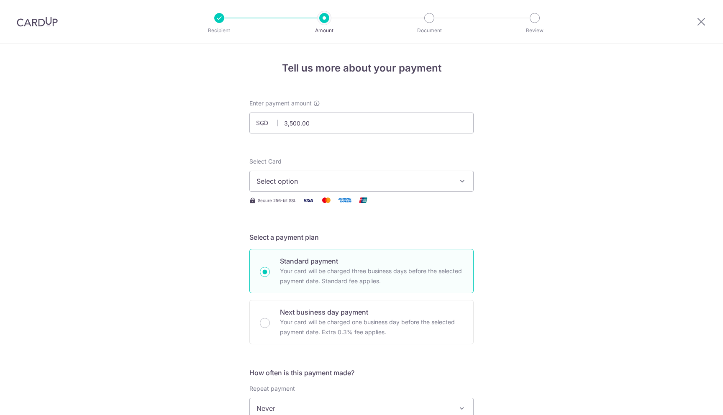
select select "3"
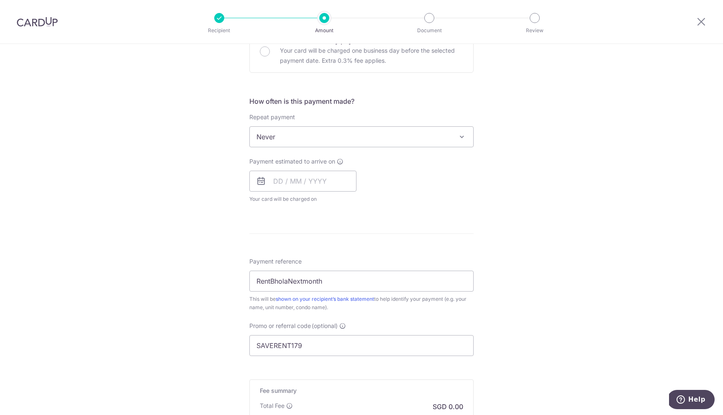
scroll to position [363, 0]
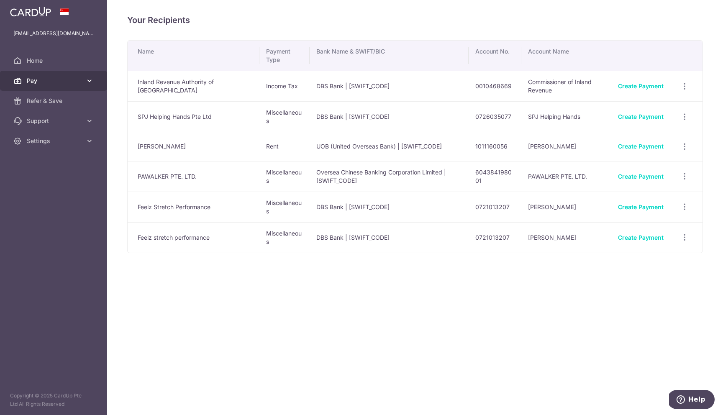
click at [90, 82] on icon at bounding box center [89, 81] width 8 height 8
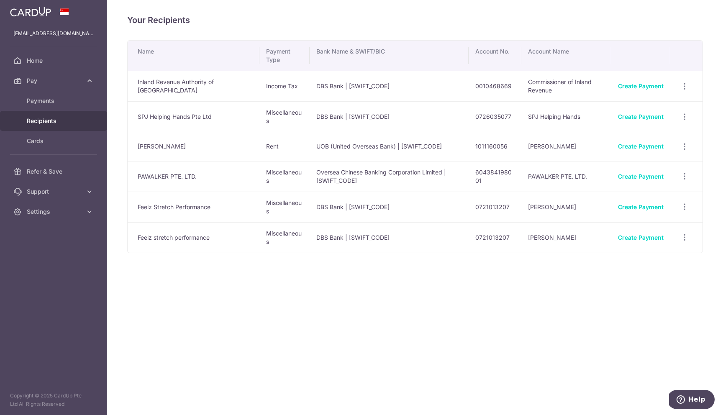
click at [65, 121] on span "Recipients" at bounding box center [54, 121] width 55 height 8
click at [683, 147] on icon "button" at bounding box center [684, 146] width 9 height 9
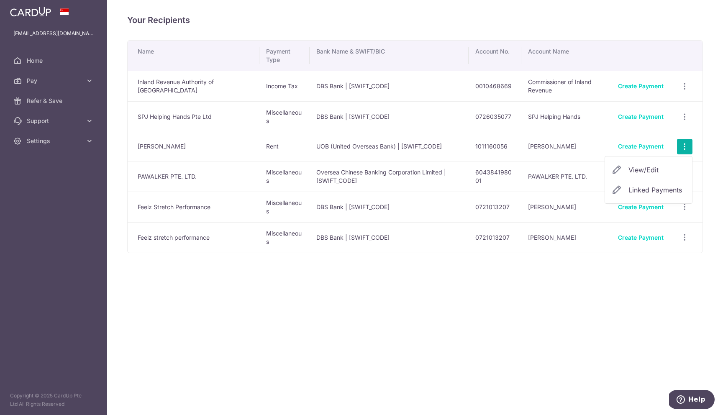
click at [668, 171] on span "View/Edit" at bounding box center [656, 170] width 57 height 10
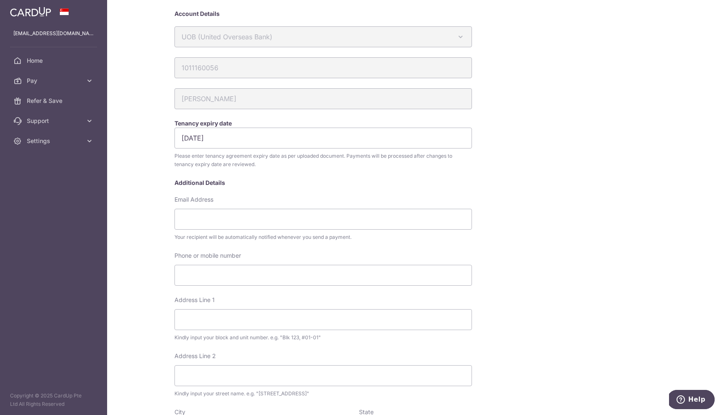
scroll to position [59, 0]
click at [198, 140] on input "27/09/2025" at bounding box center [322, 137] width 297 height 21
click at [188, 138] on input "27/01/2025" at bounding box center [322, 137] width 297 height 21
click at [585, 156] on div "My recipients Tay Tze Chao Tay Tze Chao Account Details UOB (United Overseas Ba…" at bounding box center [414, 293] width 489 height 678
click at [312, 142] on input "27/01/2025" at bounding box center [322, 137] width 297 height 21
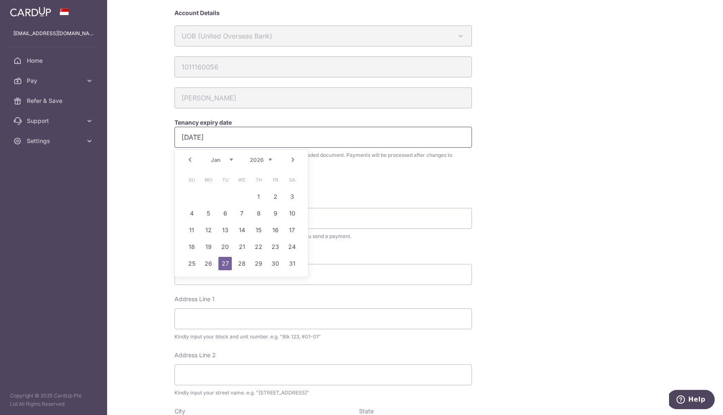
scroll to position [315, 0]
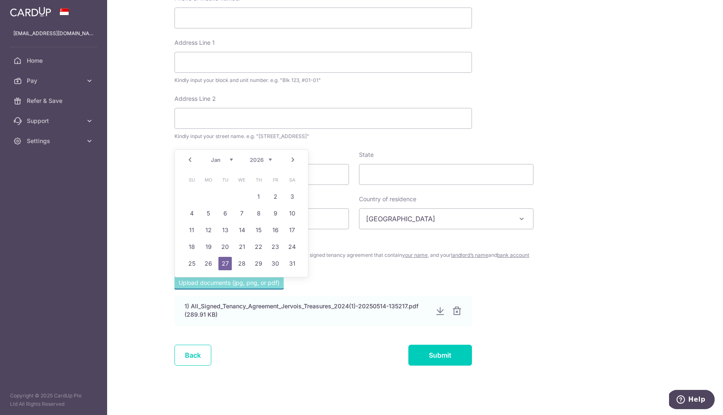
type input "27/01/2026"
click at [225, 260] on link "27" at bounding box center [224, 263] width 13 height 13
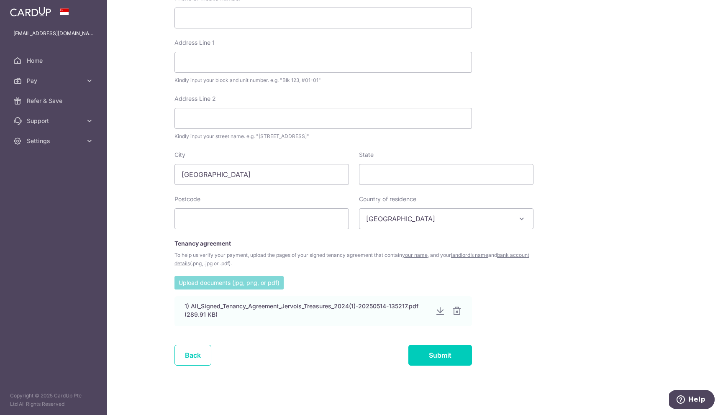
click at [247, 281] on input "file" at bounding box center [228, 282] width 109 height 13
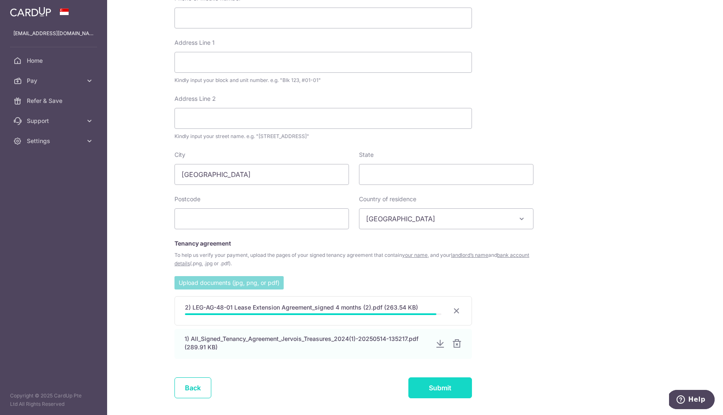
click at [457, 395] on input "Submit" at bounding box center [440, 387] width 64 height 21
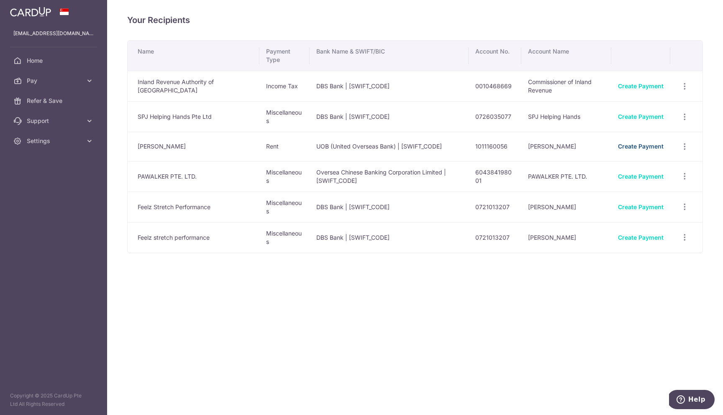
click at [643, 148] on link "Create Payment" at bounding box center [641, 146] width 46 height 7
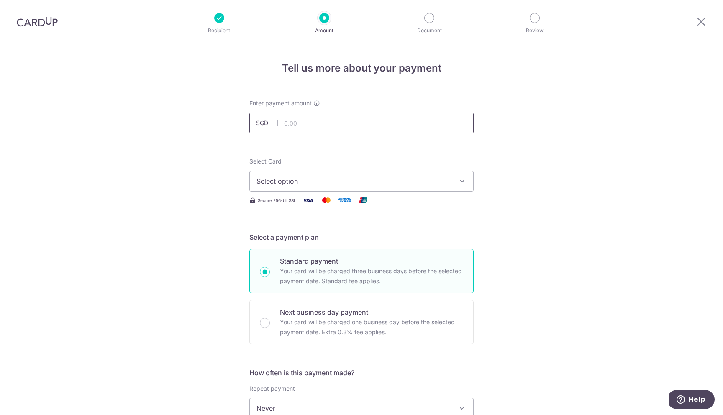
click at [332, 127] on input "text" at bounding box center [361, 123] width 224 height 21
type input "4"
type input "3,500.00"
click at [399, 177] on span "Select option" at bounding box center [353, 181] width 195 height 10
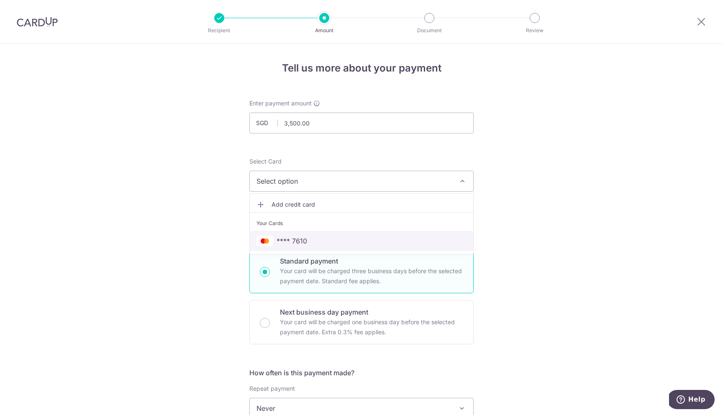
click at [401, 236] on span "**** 7610" at bounding box center [361, 241] width 210 height 10
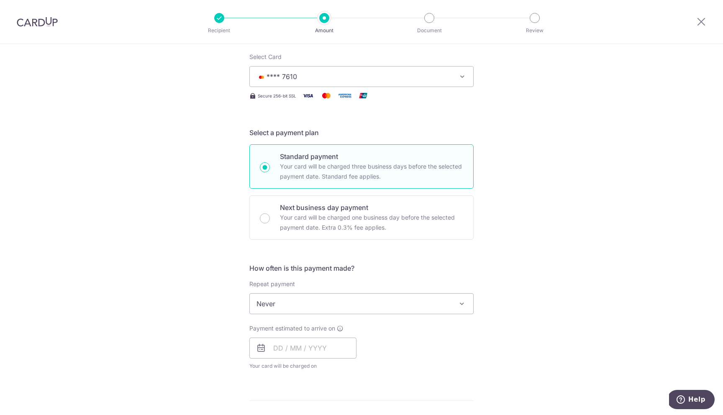
scroll to position [110, 0]
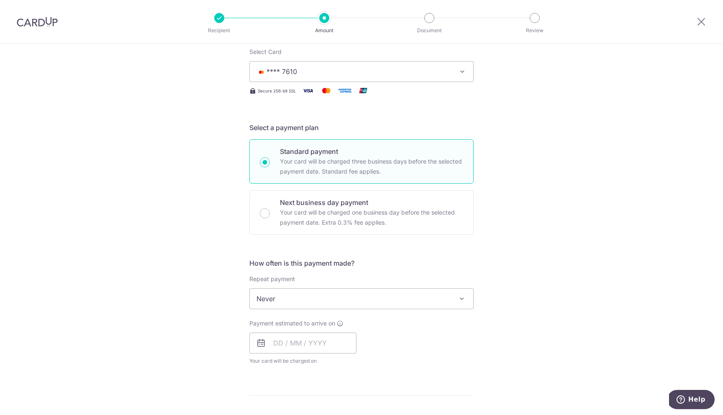
click at [405, 301] on span "Never" at bounding box center [361, 299] width 223 height 20
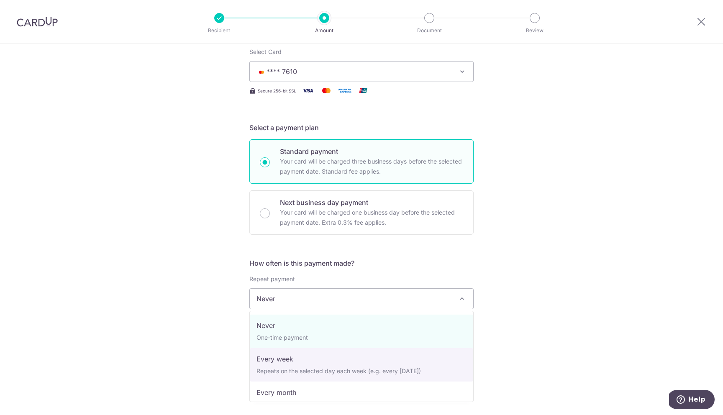
select select "2"
type input "27/01/2026"
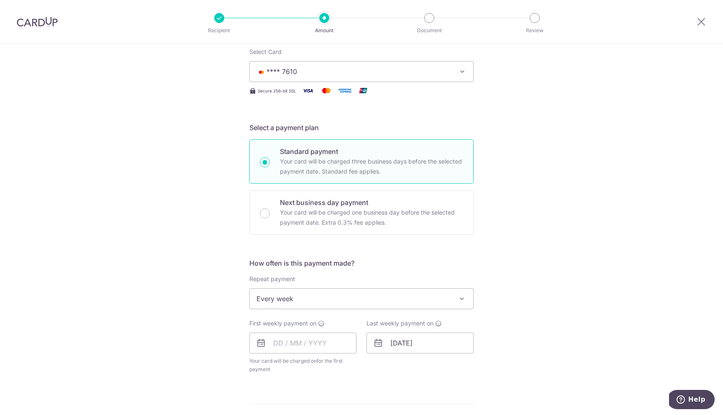
click at [417, 302] on span "Every week" at bounding box center [361, 299] width 223 height 20
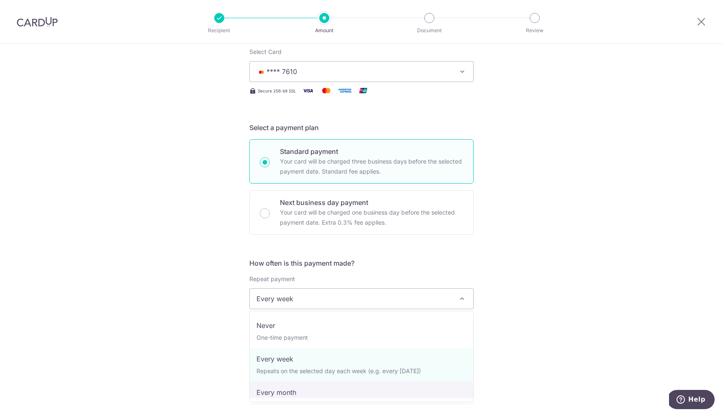
select select "3"
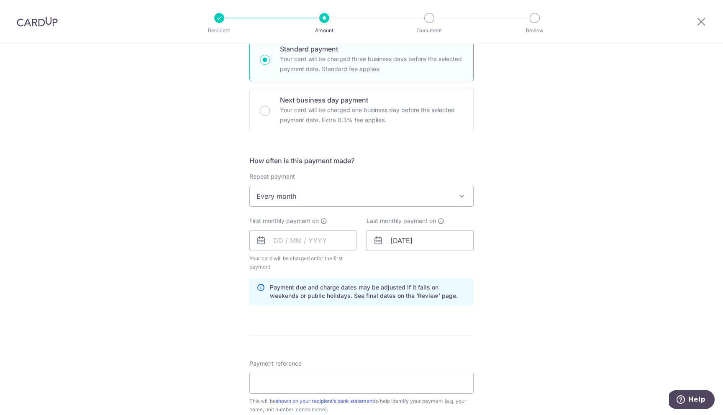
scroll to position [216, 0]
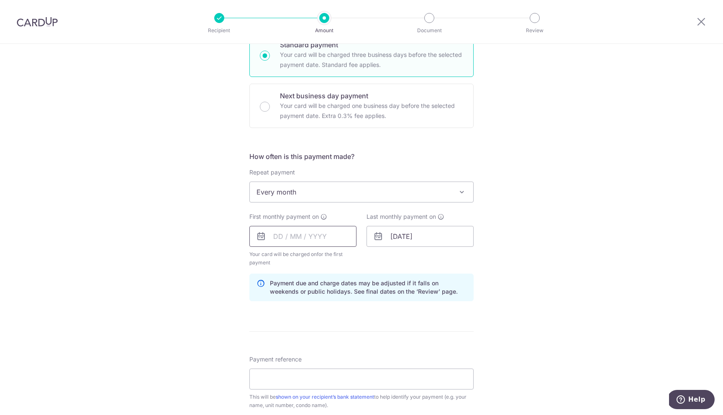
click at [280, 240] on input "text" at bounding box center [302, 236] width 107 height 21
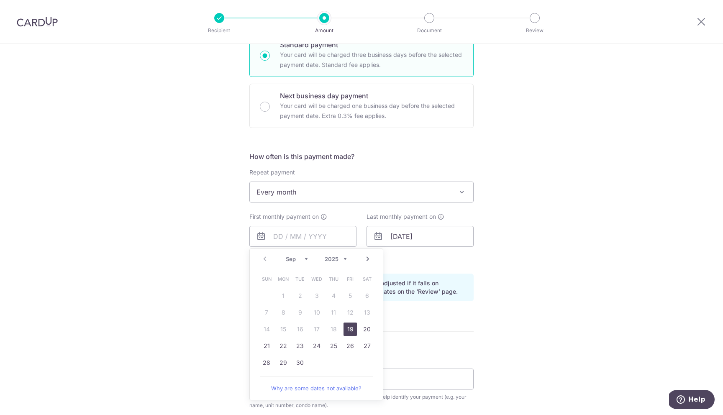
click at [258, 258] on div "Prev Next Sep Oct Nov Dec 2025 2026 2027 2028 2029 2030 2031 2032 2033 2034 2035" at bounding box center [316, 259] width 133 height 20
click at [366, 259] on link "Next" at bounding box center [368, 259] width 10 height 10
click at [280, 349] on link "20" at bounding box center [282, 345] width 13 height 13
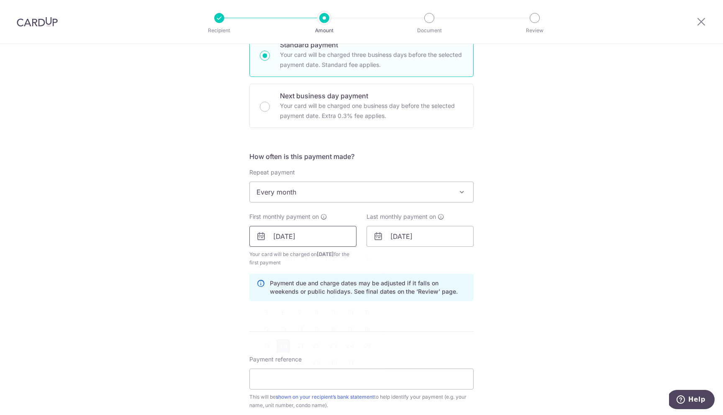
click at [281, 240] on input "20/10/2025" at bounding box center [302, 236] width 107 height 21
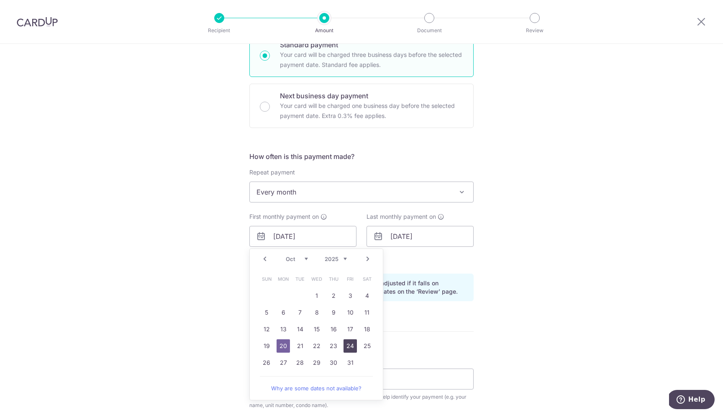
click at [345, 347] on link "24" at bounding box center [349, 345] width 13 height 13
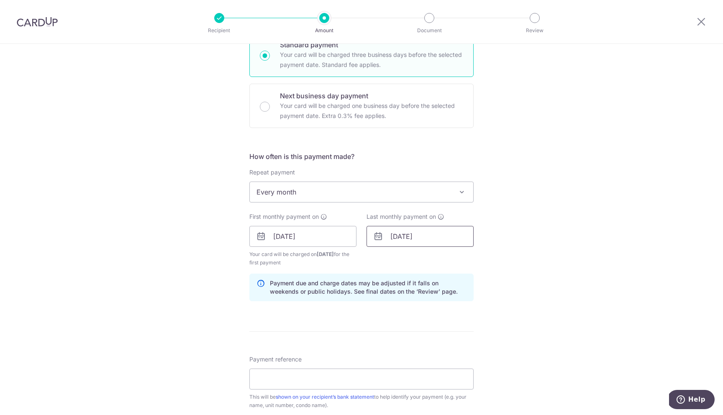
click at [406, 233] on input "27/01/2026" at bounding box center [419, 236] width 107 height 21
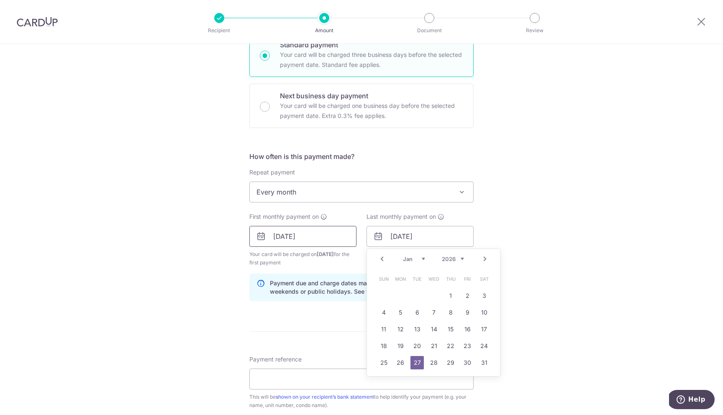
click at [348, 232] on input "24/10/2025" at bounding box center [302, 236] width 107 height 21
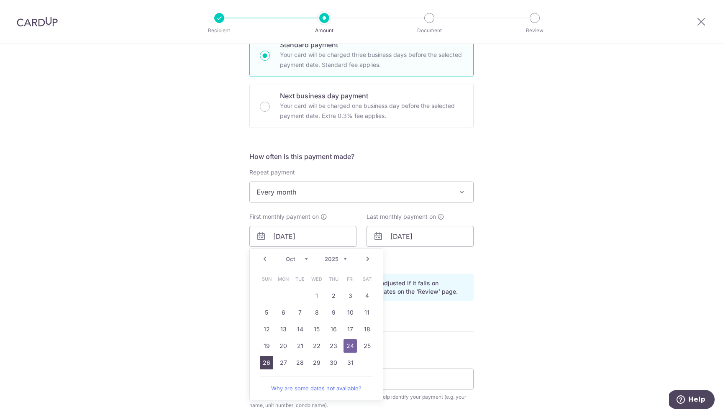
click at [270, 363] on link "26" at bounding box center [266, 362] width 13 height 13
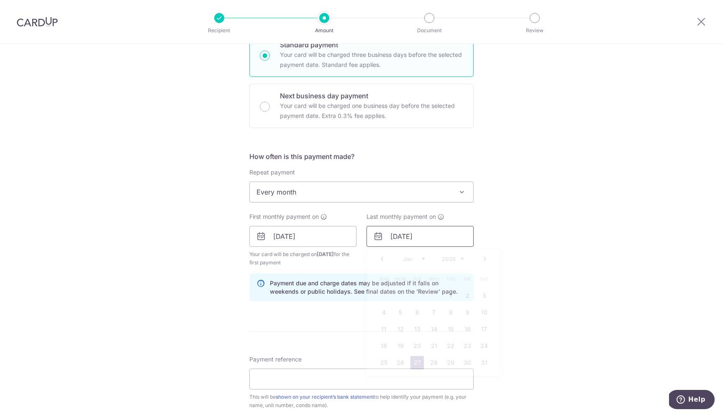
click at [397, 238] on input "27/01/2026" at bounding box center [419, 236] width 107 height 21
click at [305, 238] on input "26/10/2025" at bounding box center [302, 236] width 107 height 21
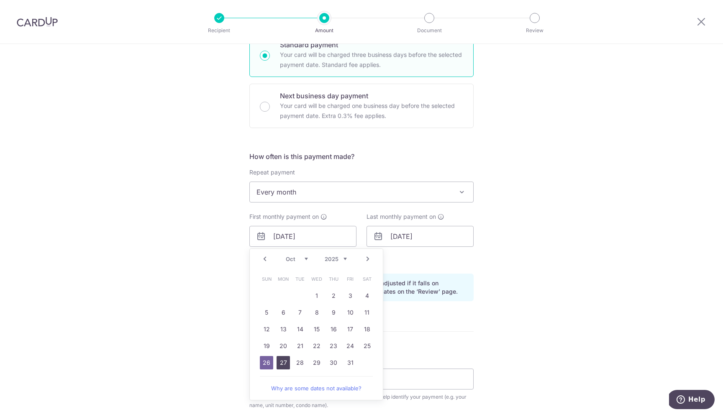
click at [281, 369] on link "27" at bounding box center [282, 362] width 13 height 13
type input "27/10/2025"
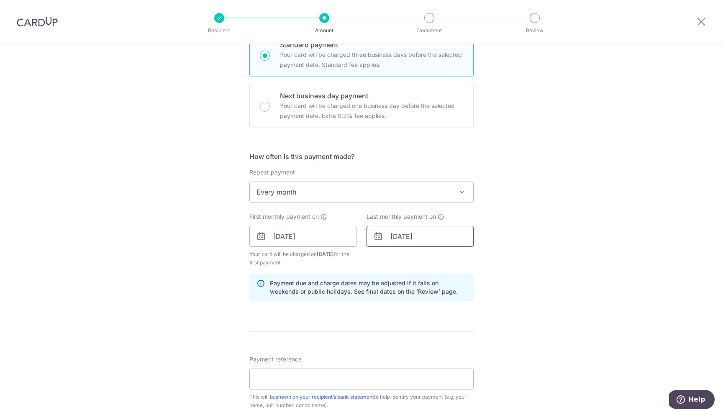
click at [408, 238] on input "27/01/2026" at bounding box center [419, 236] width 107 height 21
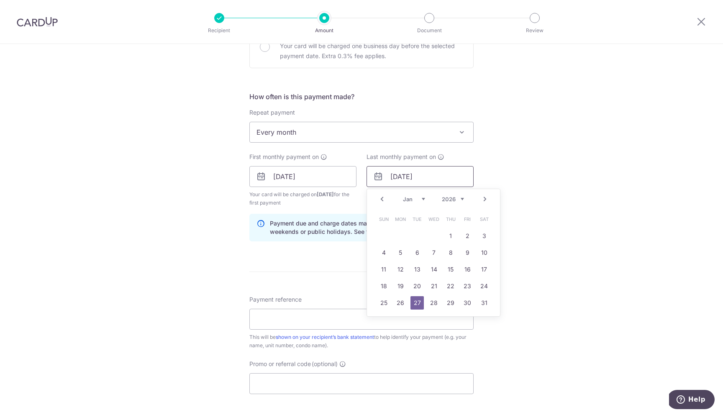
scroll to position [278, 0]
click at [432, 299] on link "28" at bounding box center [433, 300] width 13 height 13
type input "28/01/2026"
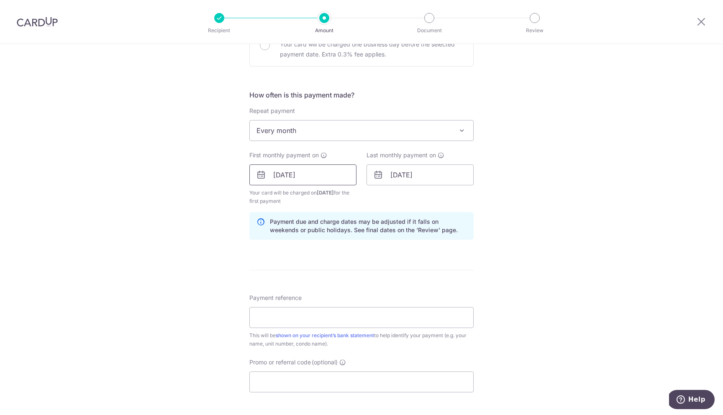
click at [330, 176] on input "27/10/2025" at bounding box center [302, 174] width 107 height 21
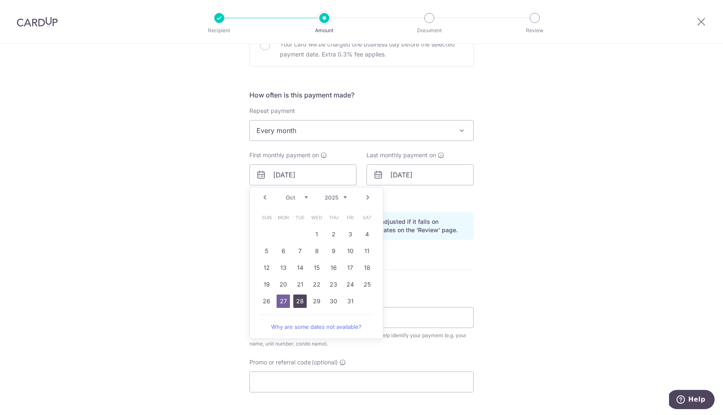
click at [297, 301] on link "28" at bounding box center [299, 300] width 13 height 13
type input "28/10/2025"
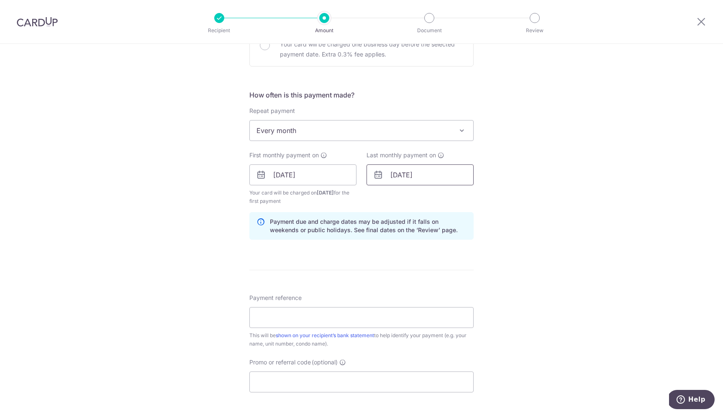
click at [421, 170] on input "28/01/2026" at bounding box center [419, 174] width 107 height 21
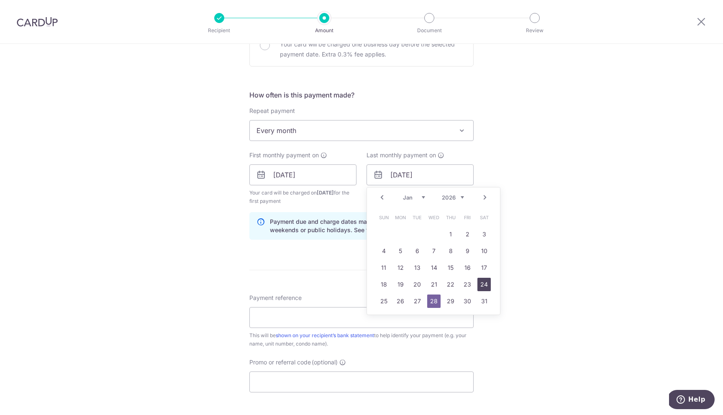
click at [480, 282] on link "24" at bounding box center [483, 284] width 13 height 13
type input "24/01/2026"
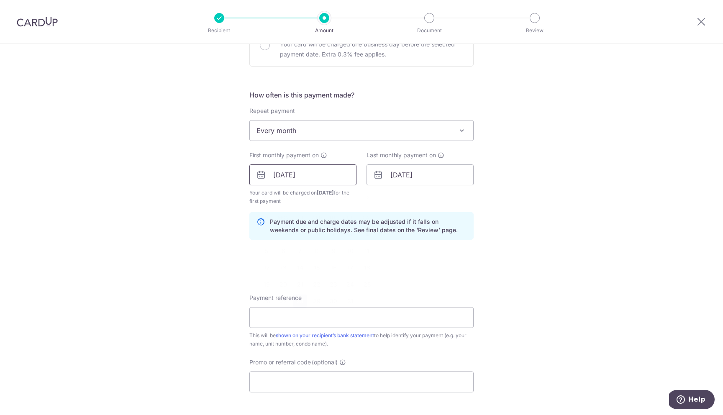
click at [334, 171] on input "28/10/2025" at bounding box center [302, 174] width 107 height 21
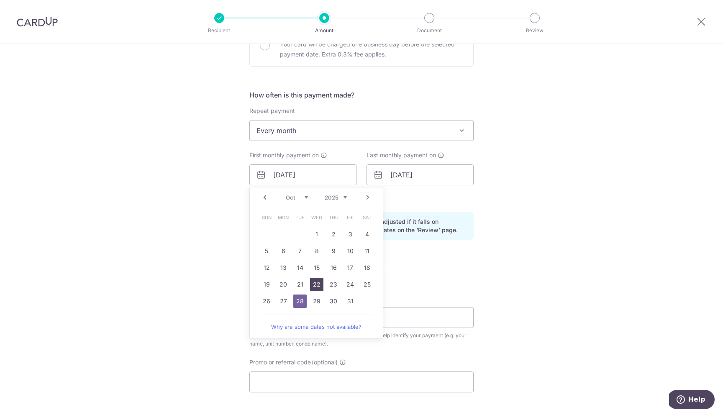
click at [314, 285] on link "22" at bounding box center [316, 284] width 13 height 13
type input "22/10/2025"
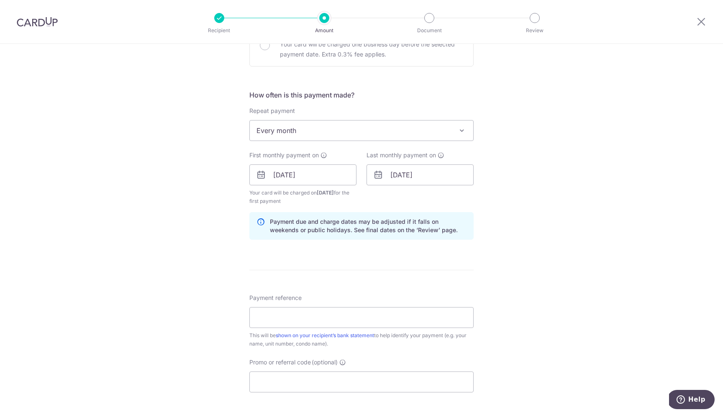
click at [207, 220] on div "Tell us more about your payment Enter payment amount SGD 3,500.00 3500.00 Selec…" at bounding box center [361, 165] width 723 height 799
click at [427, 173] on input "24/01/2026" at bounding box center [419, 174] width 107 height 21
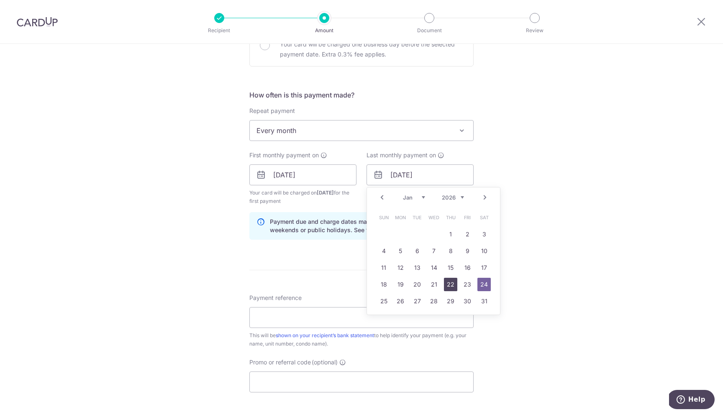
click at [453, 288] on link "22" at bounding box center [450, 284] width 13 height 13
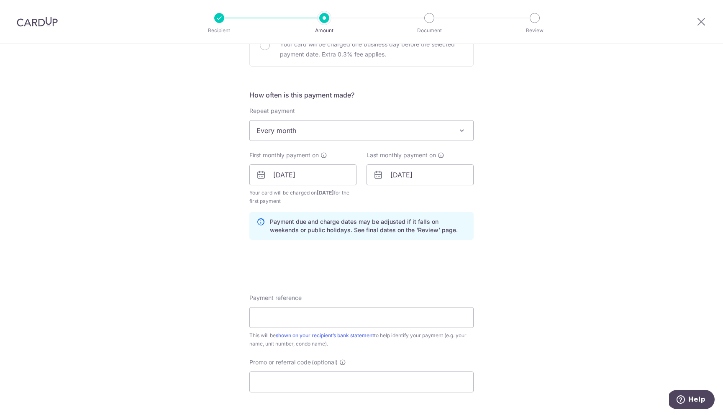
click at [552, 183] on div "Tell us more about your payment Enter payment amount SGD 3,500.00 3500.00 Selec…" at bounding box center [361, 165] width 723 height 799
click at [450, 174] on input "22/01/2026" at bounding box center [419, 174] width 107 height 21
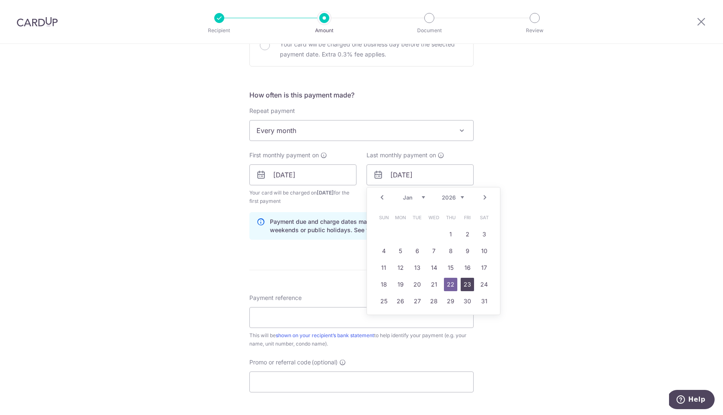
click at [469, 285] on link "23" at bounding box center [466, 284] width 13 height 13
type input "23/01/2026"
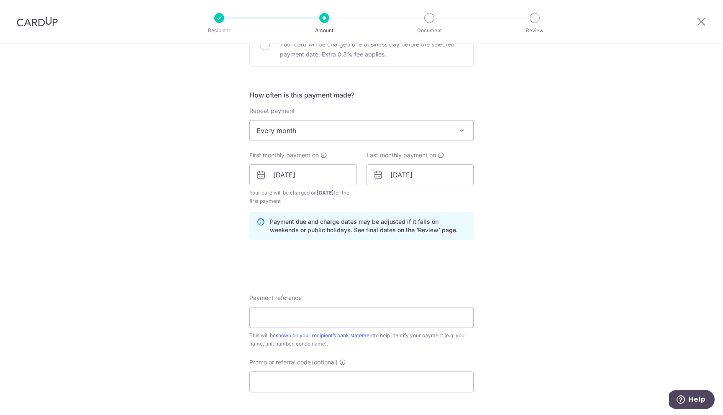
click at [541, 153] on div "Tell us more about your payment Enter payment amount SGD 3,500.00 3500.00 Selec…" at bounding box center [361, 165] width 723 height 799
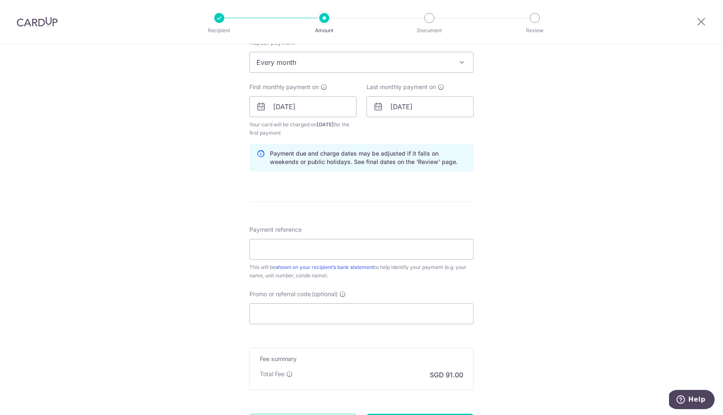
scroll to position [353, 0]
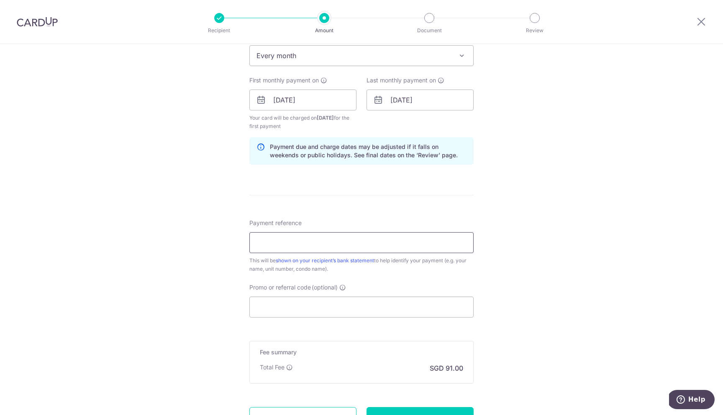
click at [402, 240] on input "Payment reference" at bounding box center [361, 242] width 224 height 21
paste input "SAVERENT179"
type input "SAVERENT179"
click at [384, 303] on input "Promo or referral code (optional)" at bounding box center [361, 307] width 224 height 21
paste input "SAVERENT179"
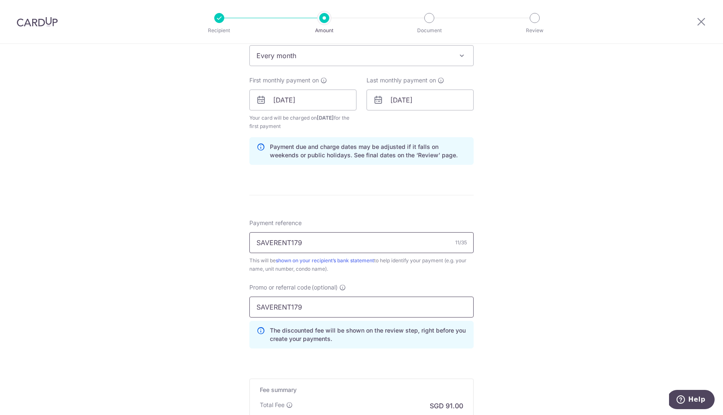
type input "SAVERENT179"
click at [285, 241] on input "SAVERENT179" at bounding box center [361, 242] width 224 height 21
type input "BholaTreasuresRentNextMonth"
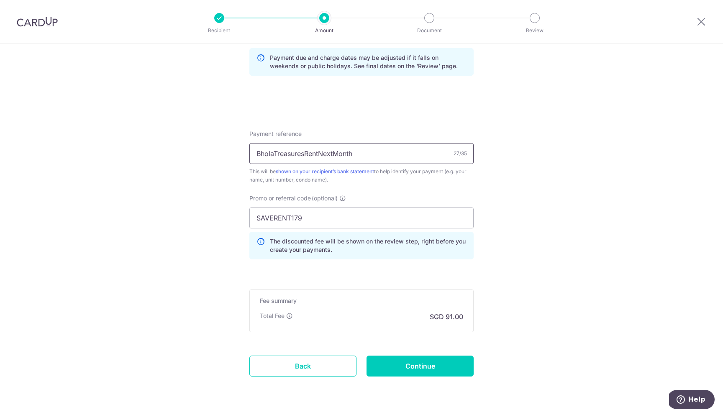
scroll to position [466, 0]
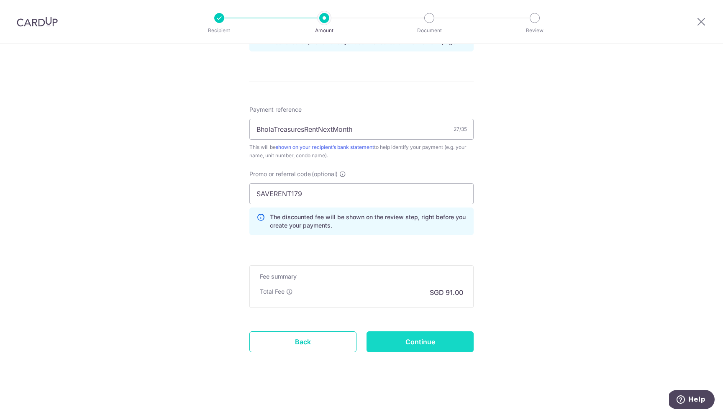
click at [430, 348] on input "Continue" at bounding box center [419, 341] width 107 height 21
type input "Create Schedule"
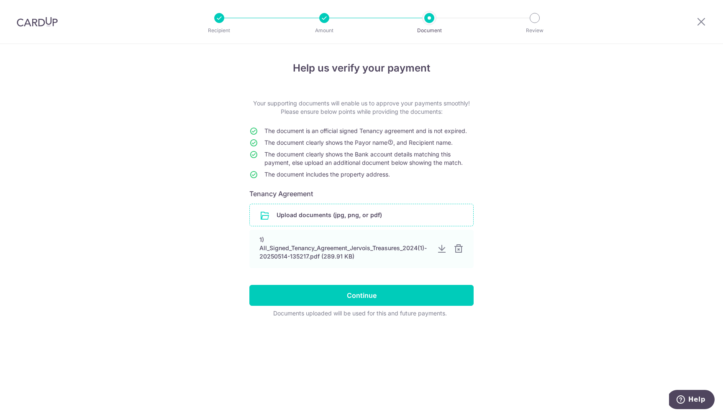
click at [405, 221] on input "file" at bounding box center [361, 215] width 223 height 22
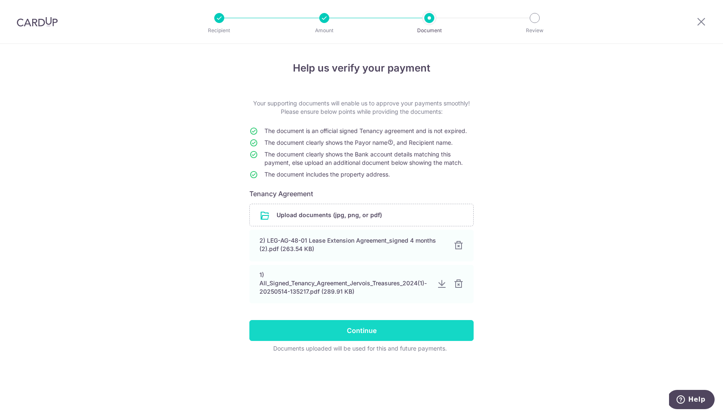
click at [414, 339] on input "Continue" at bounding box center [361, 330] width 224 height 21
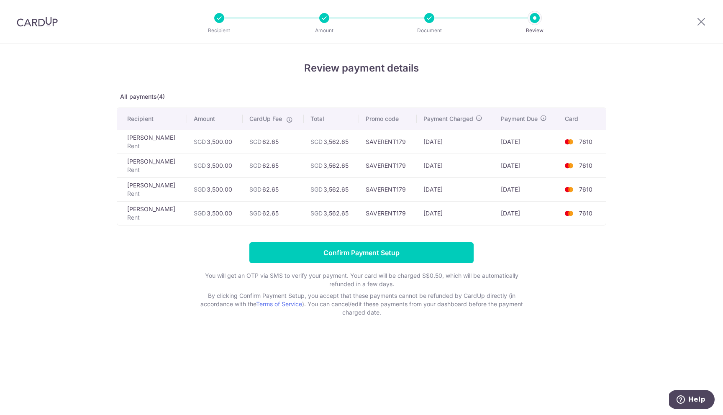
click at [432, 140] on td "[DATE]" at bounding box center [456, 142] width 78 height 24
click at [432, 168] on td "[DATE]" at bounding box center [456, 165] width 78 height 24
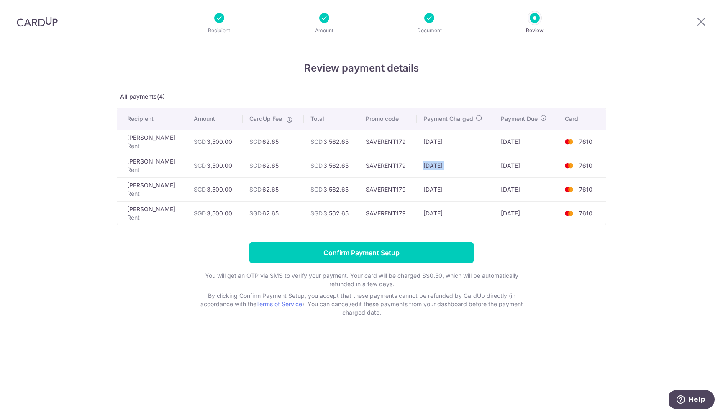
click at [432, 168] on td "[DATE]" at bounding box center [456, 165] width 78 height 24
click at [437, 192] on td "[DATE]" at bounding box center [456, 189] width 78 height 24
click at [441, 213] on td "[DATE]" at bounding box center [456, 213] width 78 height 24
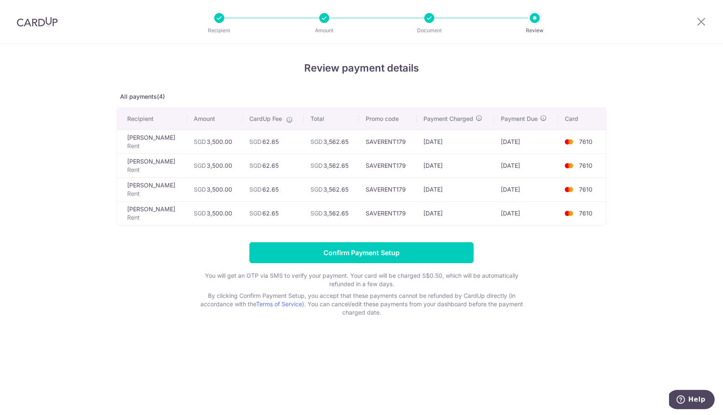
click at [441, 213] on td "[DATE]" at bounding box center [456, 213] width 78 height 24
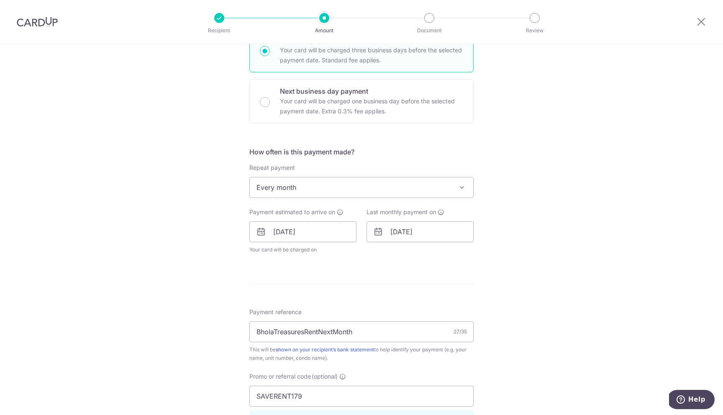
scroll to position [346, 0]
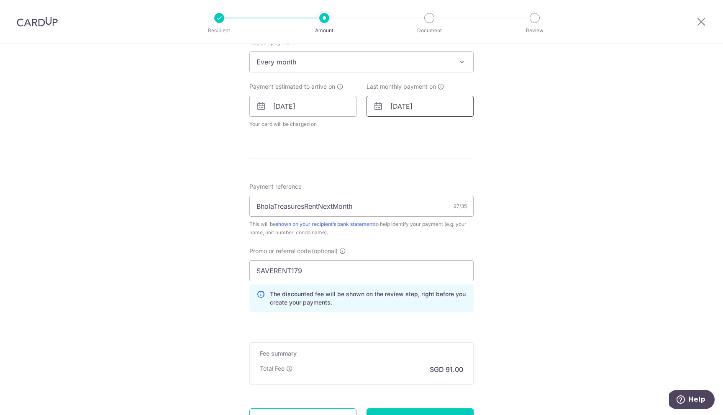
click at [417, 106] on input "23/01/2026" at bounding box center [419, 106] width 107 height 21
click at [409, 127] on select "Jan Feb Mar Apr May Jun Jul Aug Sep Oct Nov Dec" at bounding box center [414, 128] width 22 height 7
click at [381, 130] on link "Prev" at bounding box center [382, 129] width 10 height 10
click at [432, 216] on link "24" at bounding box center [433, 215] width 13 height 13
type input "24/12/2025"
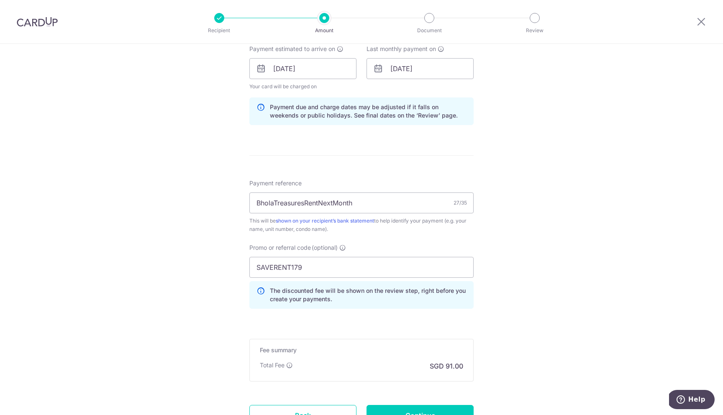
scroll to position [458, 0]
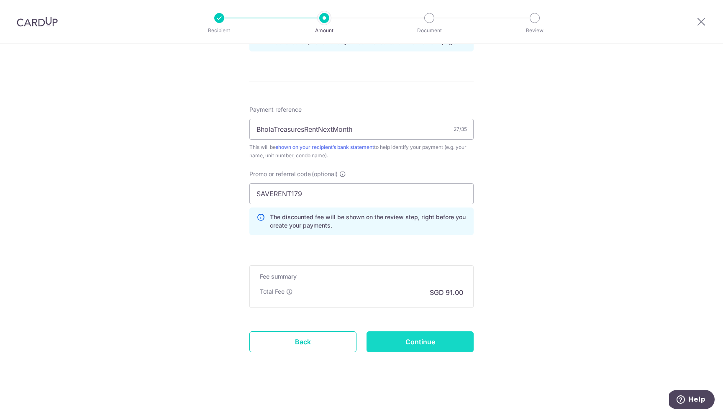
click at [423, 345] on input "Continue" at bounding box center [419, 341] width 107 height 21
type input "Update Schedule"
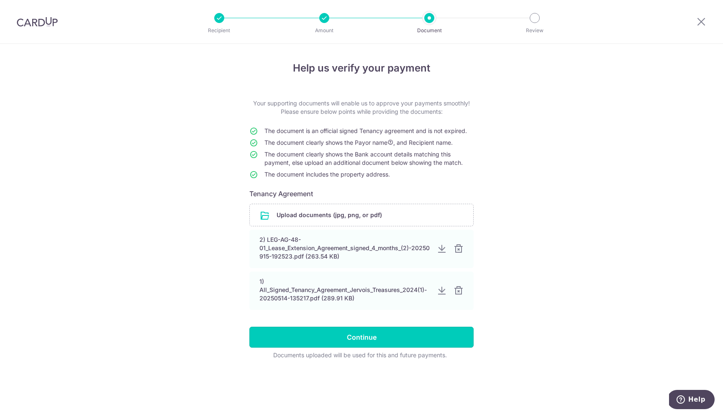
click at [423, 345] on input "Continue" at bounding box center [361, 337] width 224 height 21
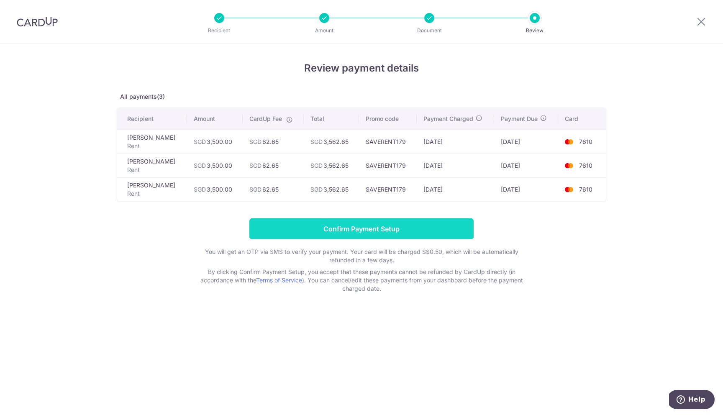
click at [432, 225] on input "Confirm Payment Setup" at bounding box center [361, 228] width 224 height 21
